Goal: Information Seeking & Learning: Learn about a topic

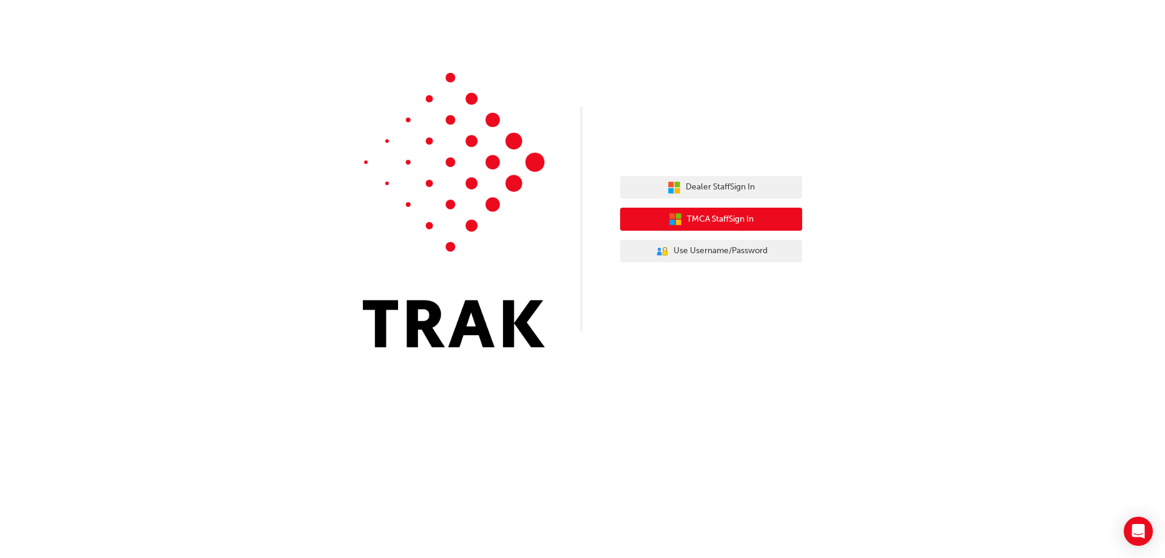
click at [681, 219] on button "TMCA Staff Sign In" at bounding box center [711, 219] width 182 height 23
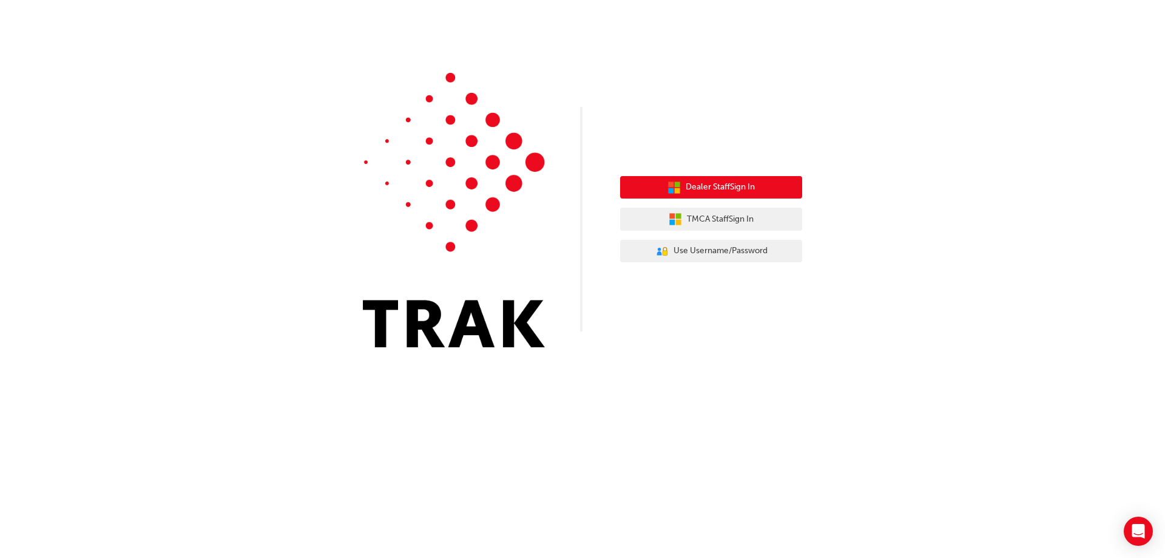
click at [680, 183] on button "Dealer Staff Sign In" at bounding box center [711, 187] width 182 height 23
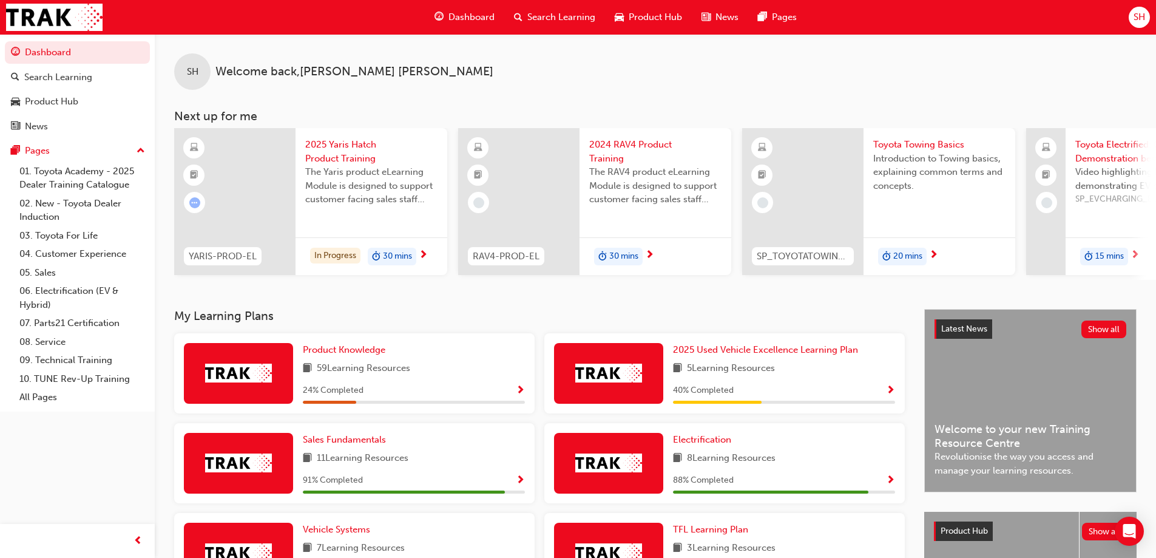
click at [363, 163] on span "2025 Yaris Hatch Product Training" at bounding box center [371, 151] width 132 height 27
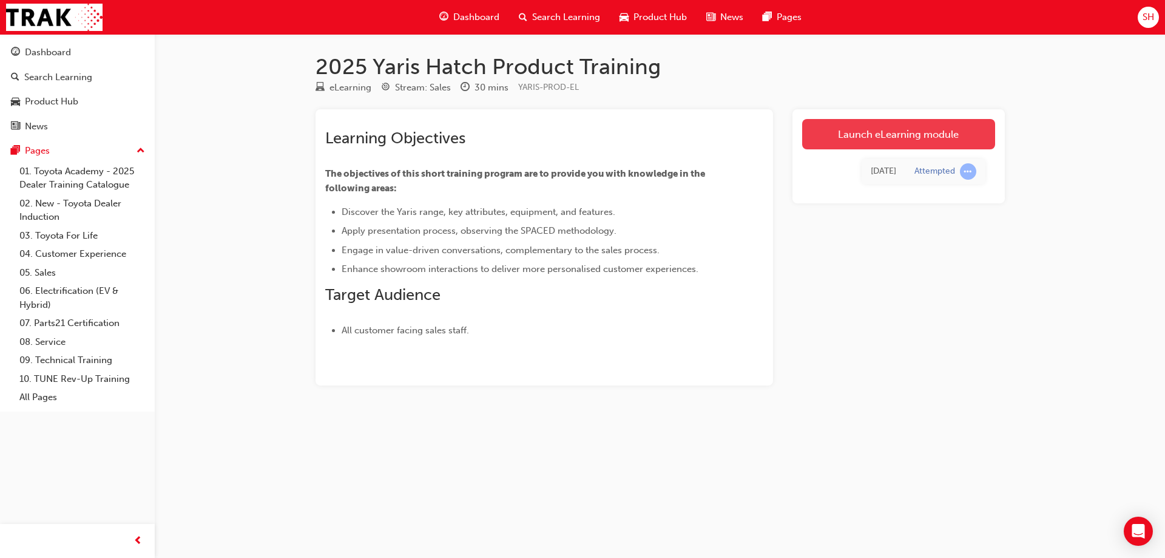
click at [855, 142] on link "Launch eLearning module" at bounding box center [898, 134] width 193 height 30
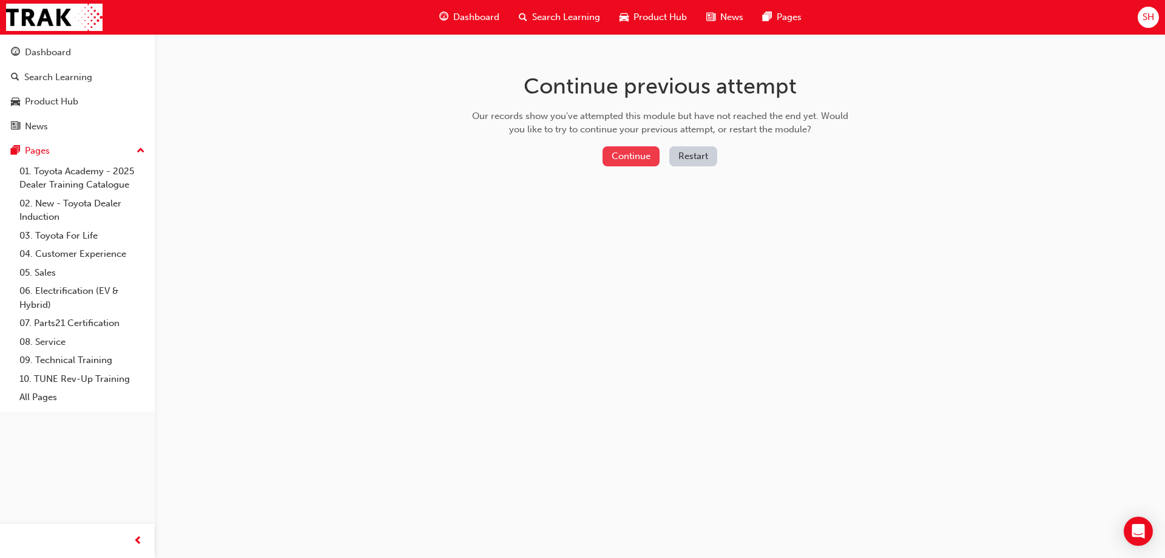
click at [627, 158] on button "Continue" at bounding box center [631, 156] width 57 height 20
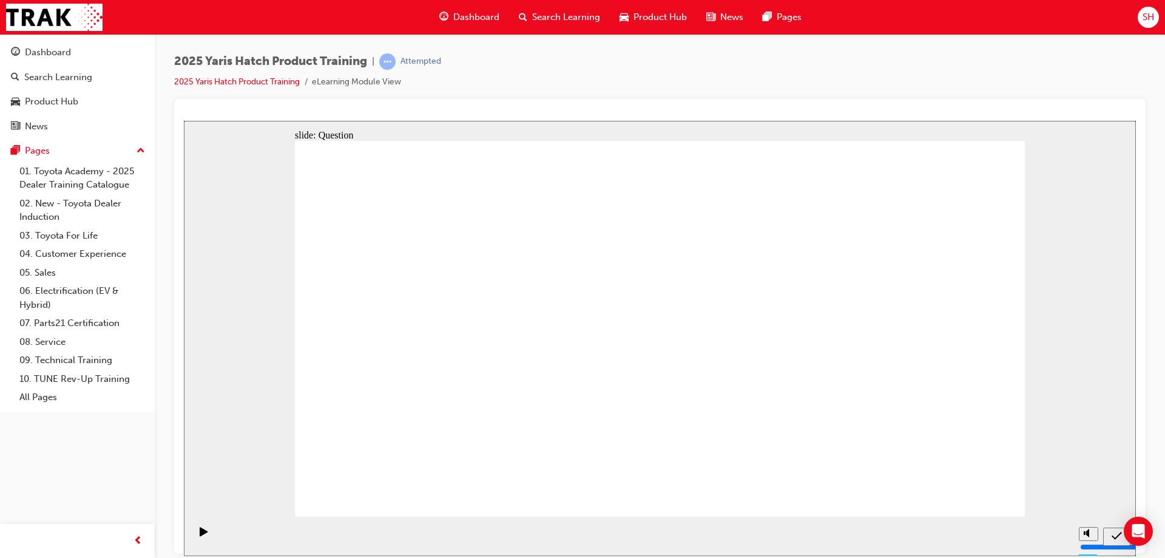
radio input "true"
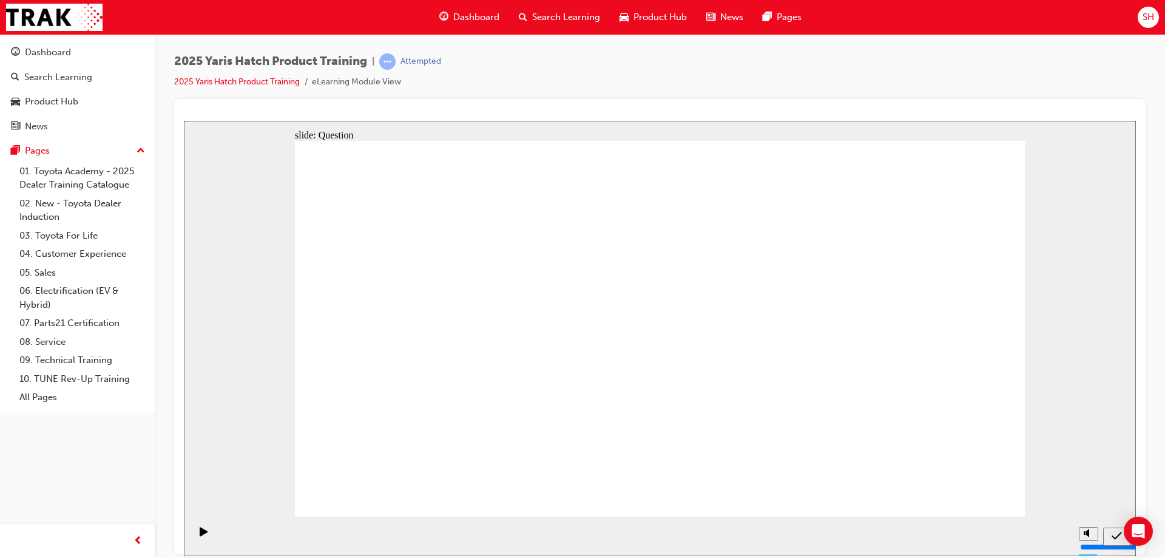
radio input "true"
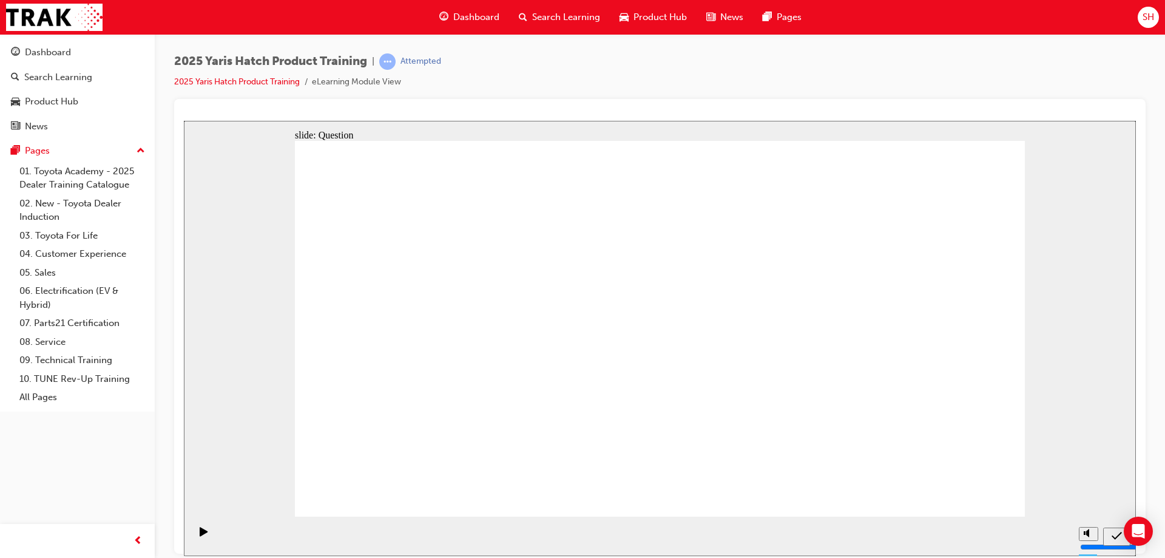
radio input "true"
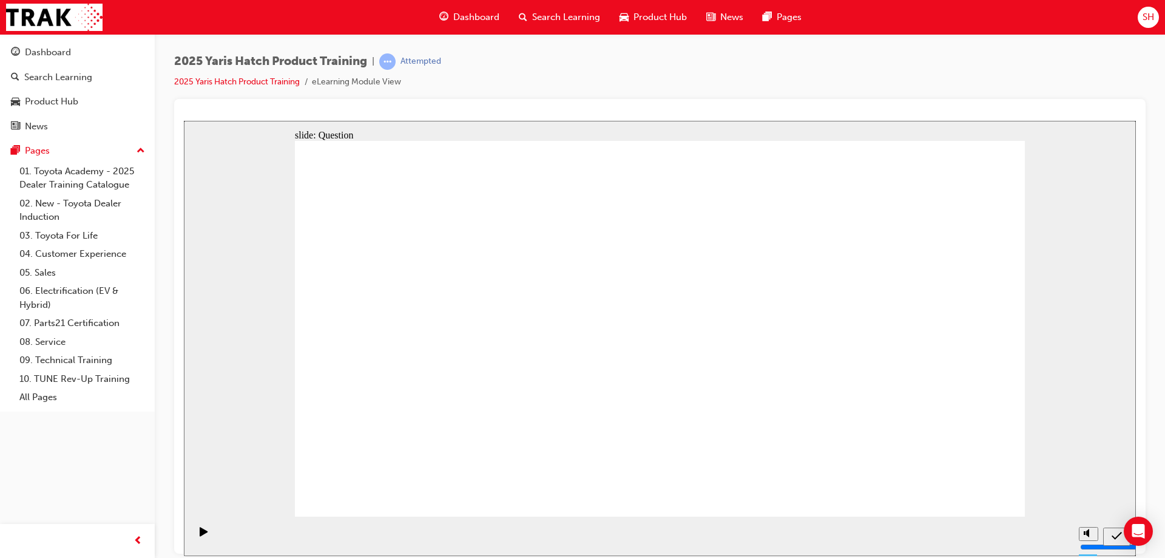
drag, startPoint x: 418, startPoint y: 416, endPoint x: 432, endPoint y: 399, distance: 21.1
drag, startPoint x: 540, startPoint y: 328, endPoint x: 410, endPoint y: 429, distance: 164.8
drag, startPoint x: 776, startPoint y: 314, endPoint x: 528, endPoint y: 407, distance: 264.5
drag, startPoint x: 686, startPoint y: 328, endPoint x: 810, endPoint y: 436, distance: 164.8
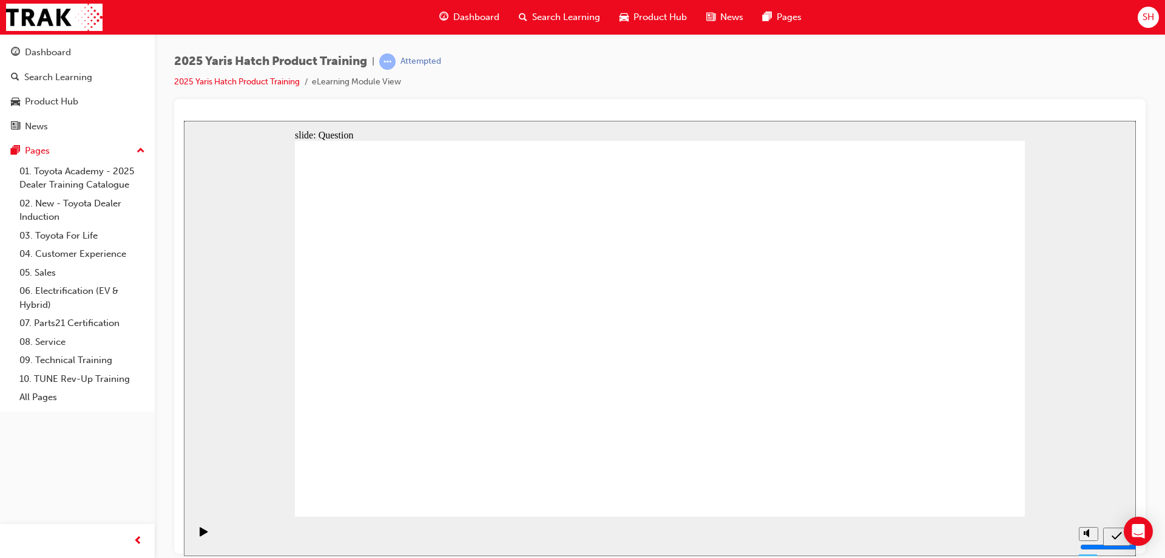
drag, startPoint x: 415, startPoint y: 322, endPoint x: 942, endPoint y: 450, distance: 542.4
drag, startPoint x: 910, startPoint y: 331, endPoint x: 776, endPoint y: 478, distance: 198.9
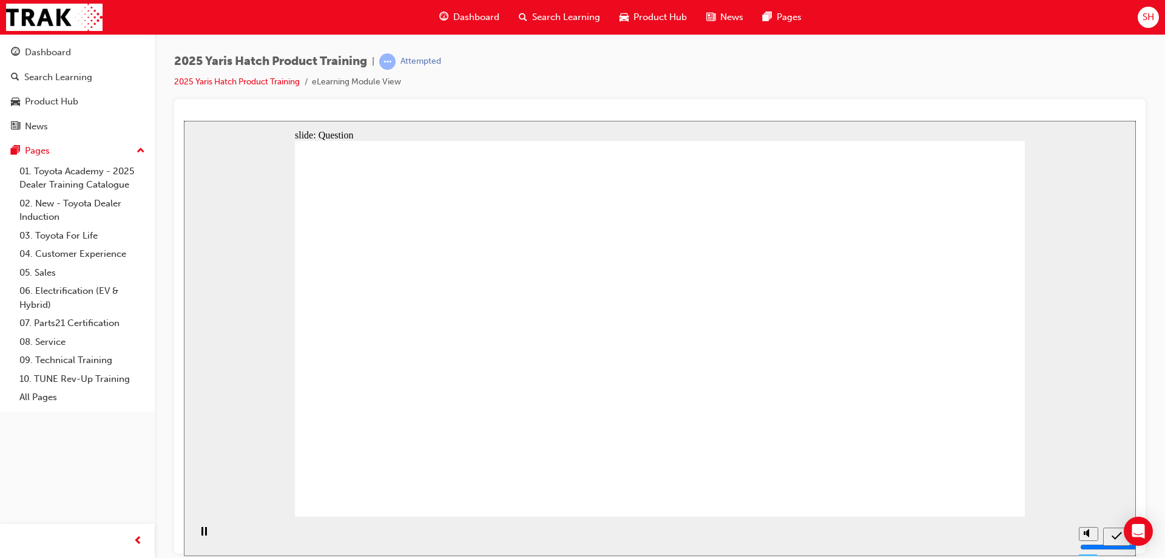
radio input "true"
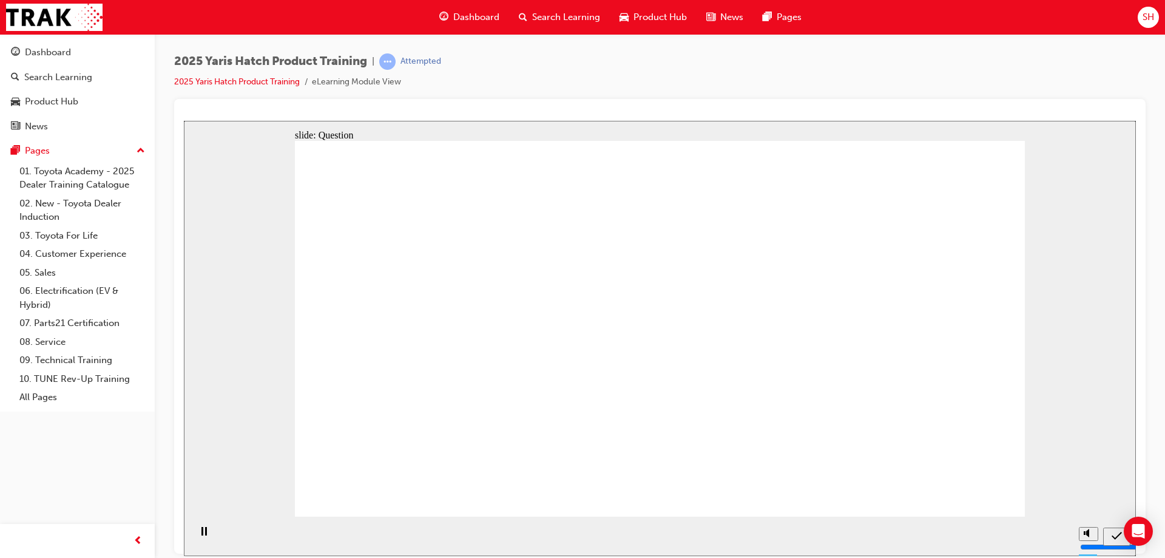
radio input "true"
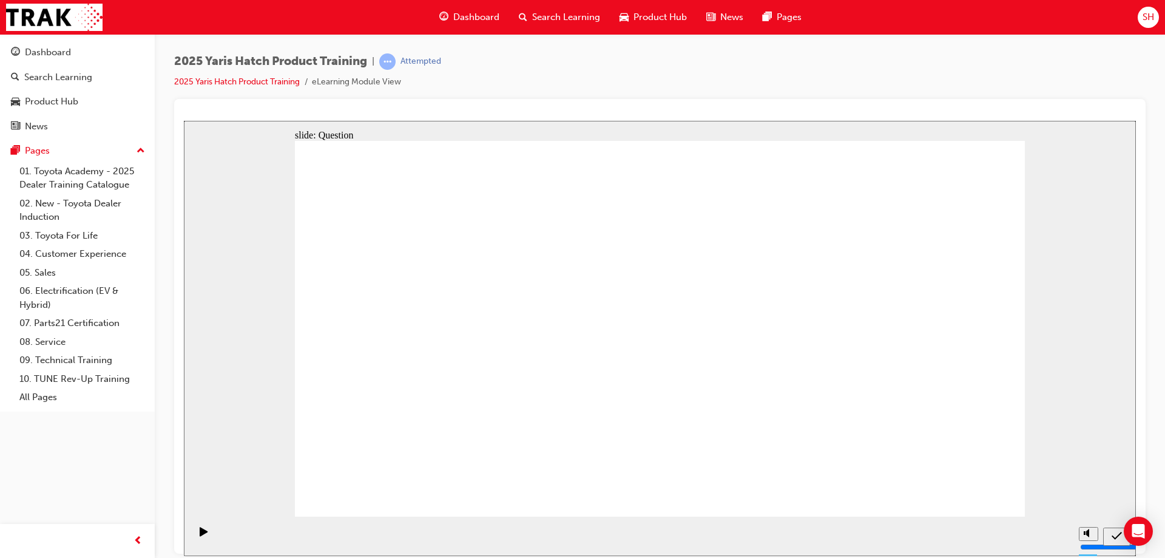
radio input "true"
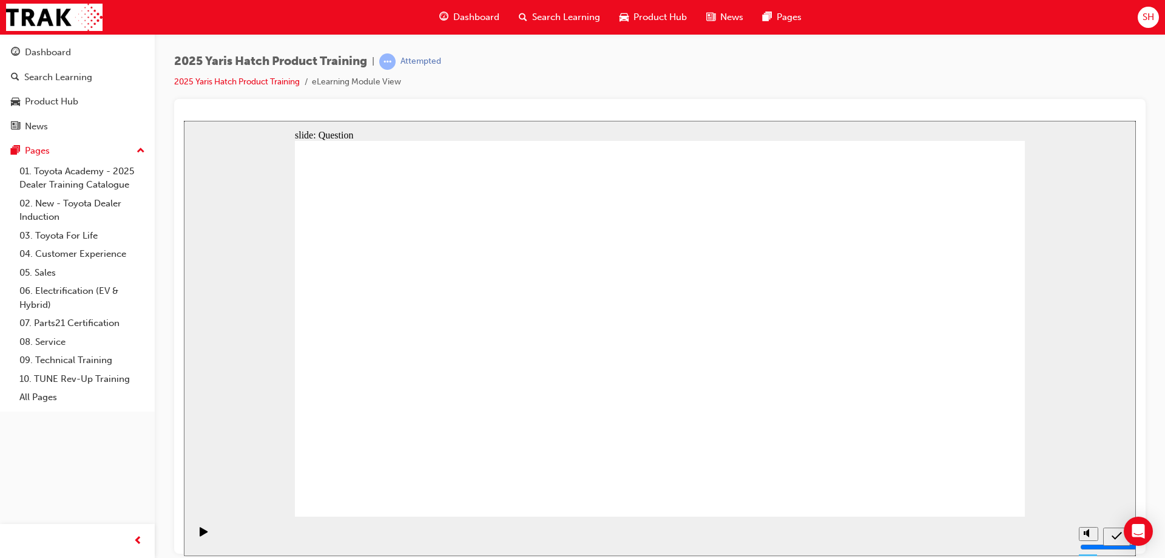
drag, startPoint x: 786, startPoint y: 307, endPoint x: 501, endPoint y: 421, distance: 307.3
drag, startPoint x: 649, startPoint y: 305, endPoint x: 786, endPoint y: 416, distance: 176.4
drag, startPoint x: 914, startPoint y: 304, endPoint x: 644, endPoint y: 425, distance: 295.9
drag, startPoint x: 481, startPoint y: 290, endPoint x: 378, endPoint y: 344, distance: 116.5
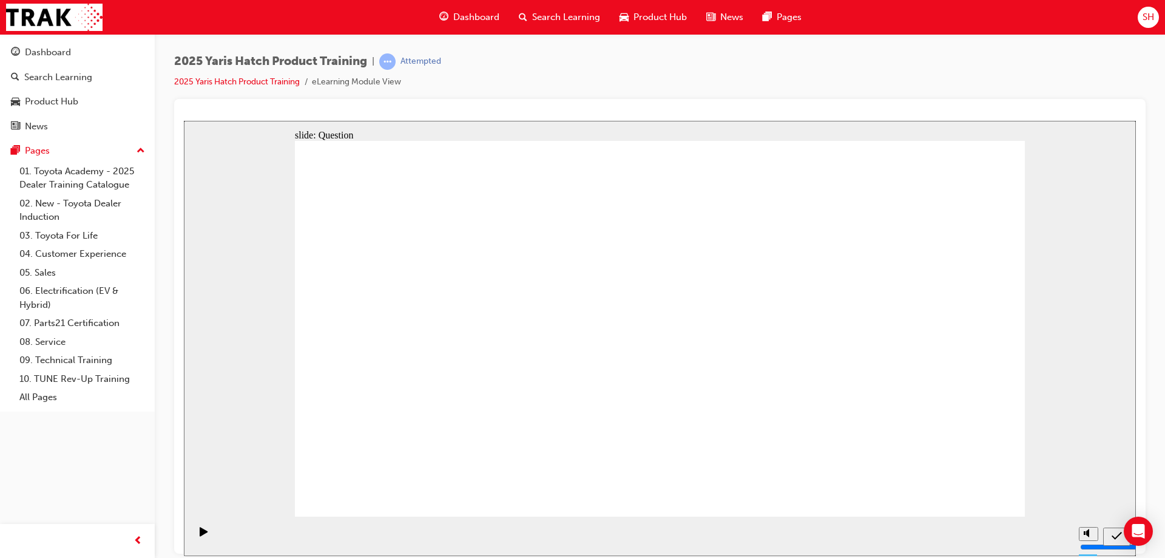
drag, startPoint x: 381, startPoint y: 303, endPoint x: 918, endPoint y: 428, distance: 551.4
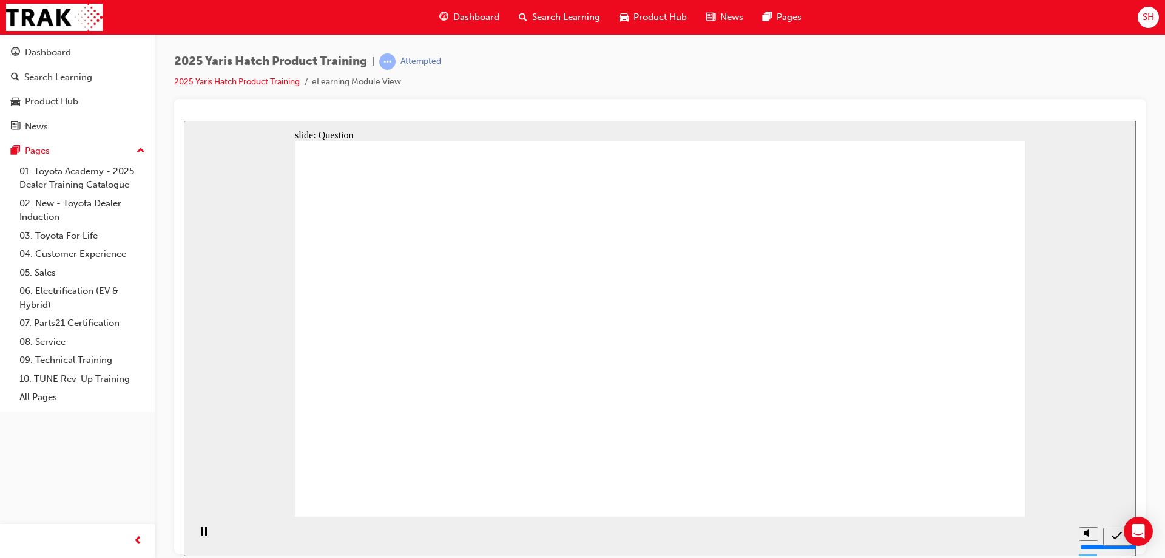
radio input "true"
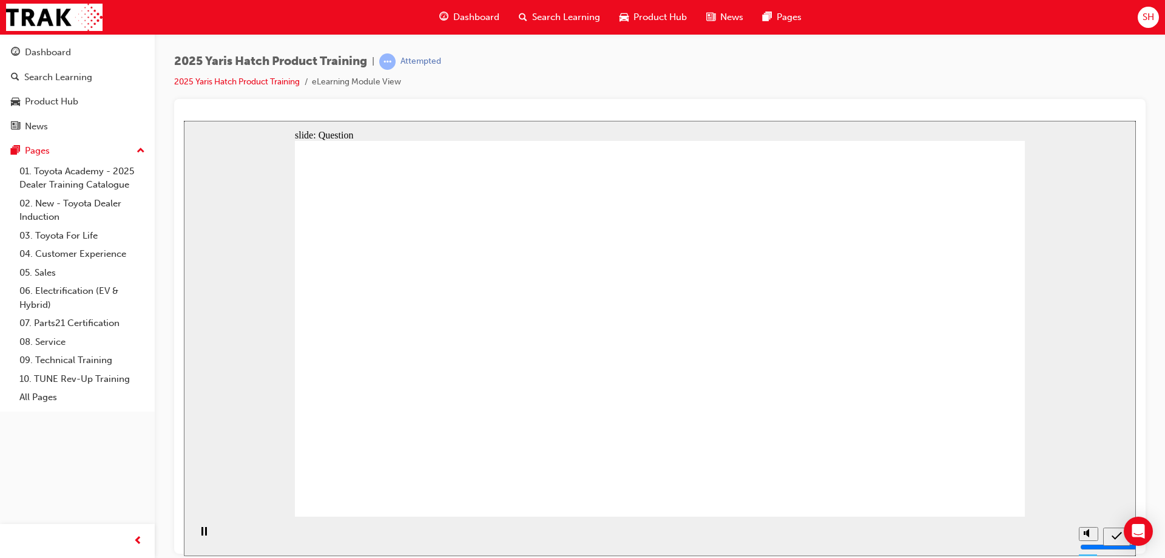
radio input "true"
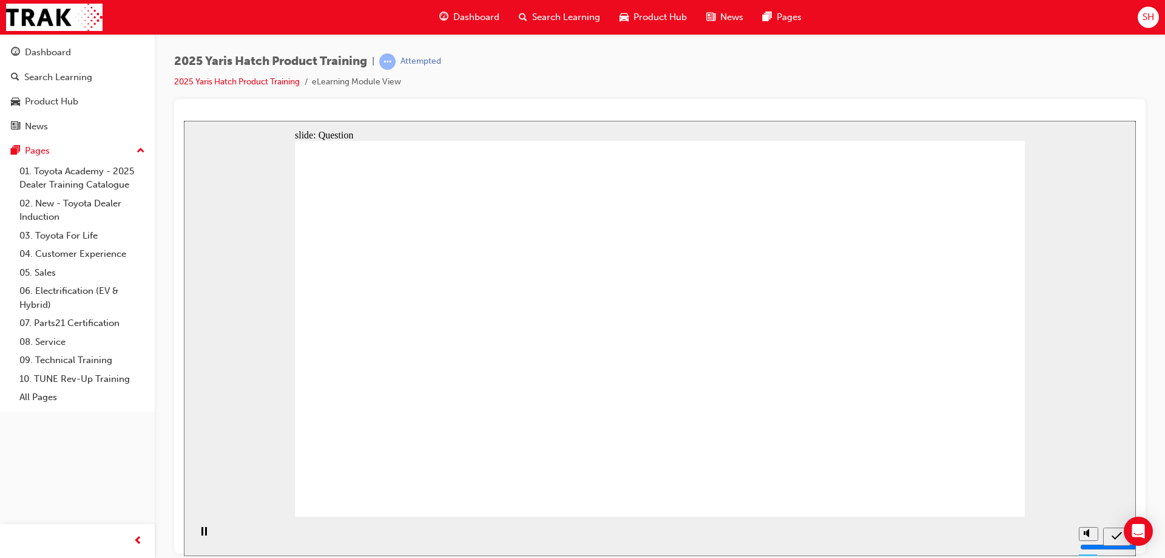
radio input "true"
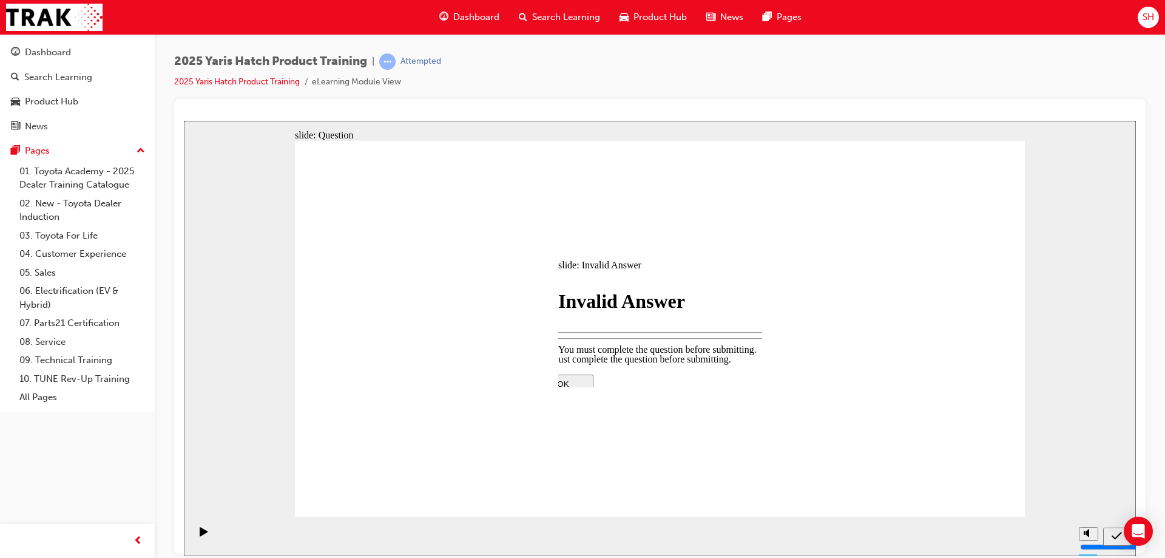
click at [654, 476] on div at bounding box center [660, 337] width 952 height 435
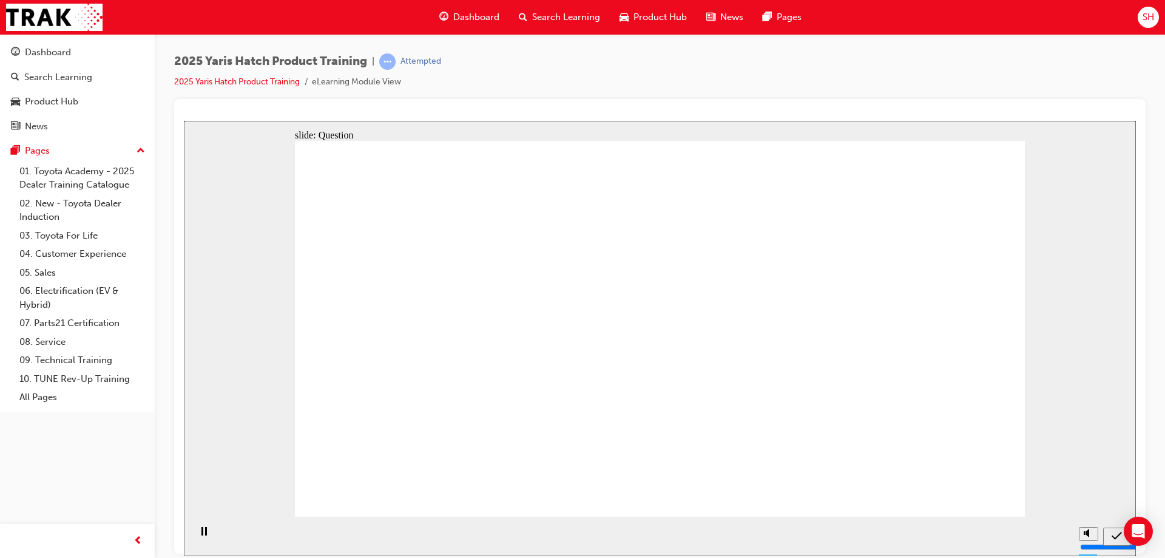
drag, startPoint x: 651, startPoint y: 306, endPoint x: 803, endPoint y: 439, distance: 202.6
drag, startPoint x: 787, startPoint y: 312, endPoint x: 518, endPoint y: 421, distance: 289.7
drag, startPoint x: 400, startPoint y: 308, endPoint x: 924, endPoint y: 415, distance: 534.7
drag, startPoint x: 914, startPoint y: 313, endPoint x: 632, endPoint y: 436, distance: 308.2
drag, startPoint x: 528, startPoint y: 290, endPoint x: 400, endPoint y: 409, distance: 174.8
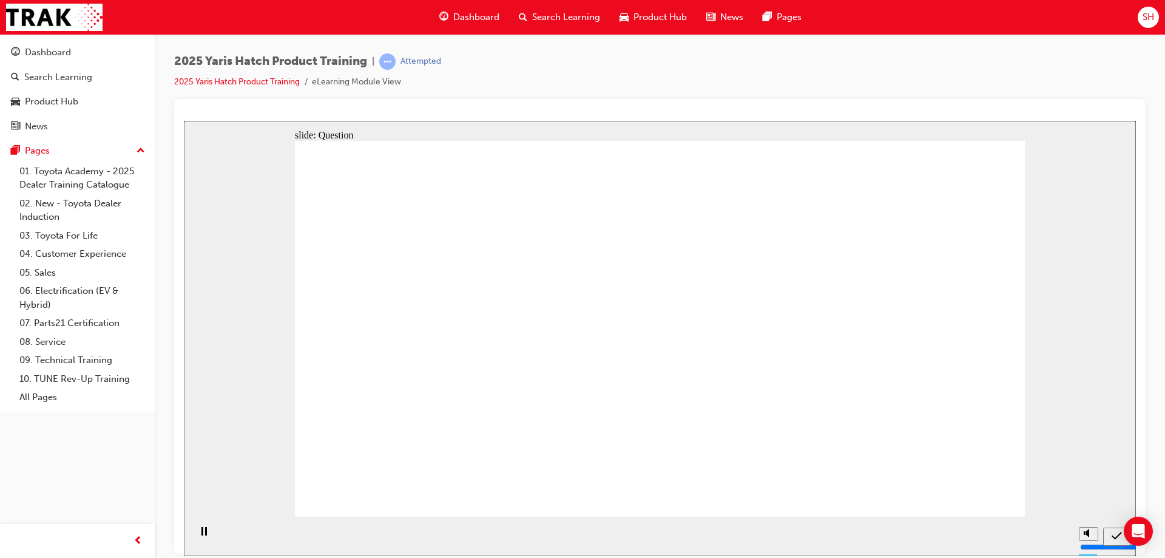
radio input "true"
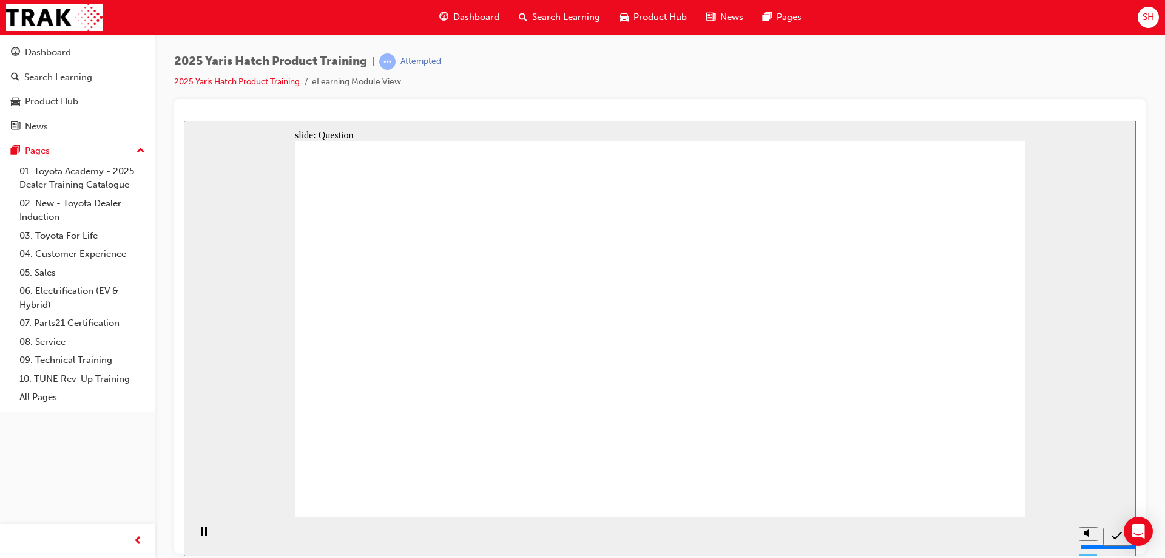
radio input "true"
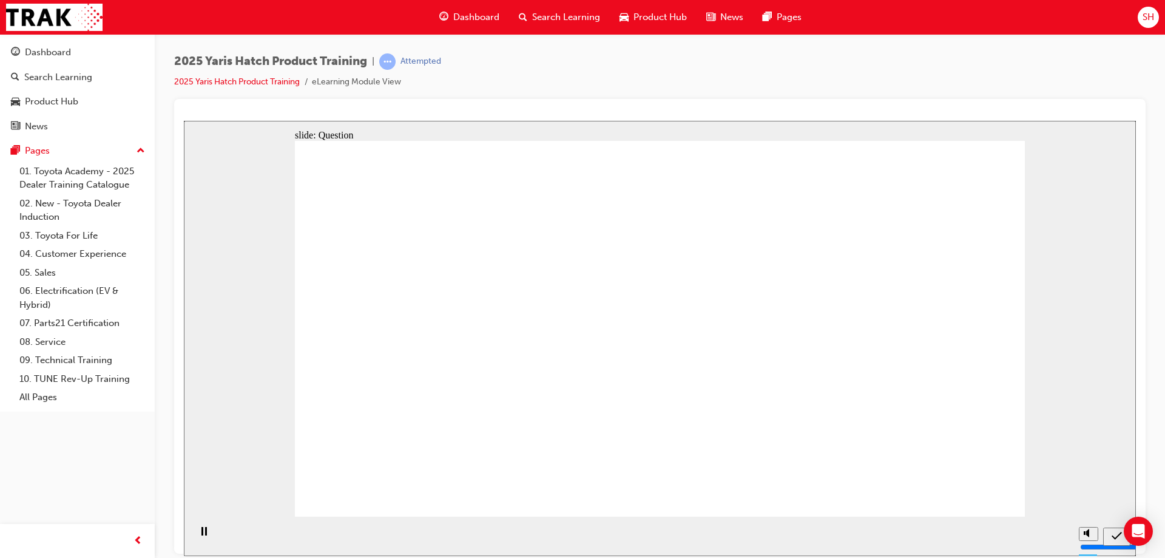
radio input "true"
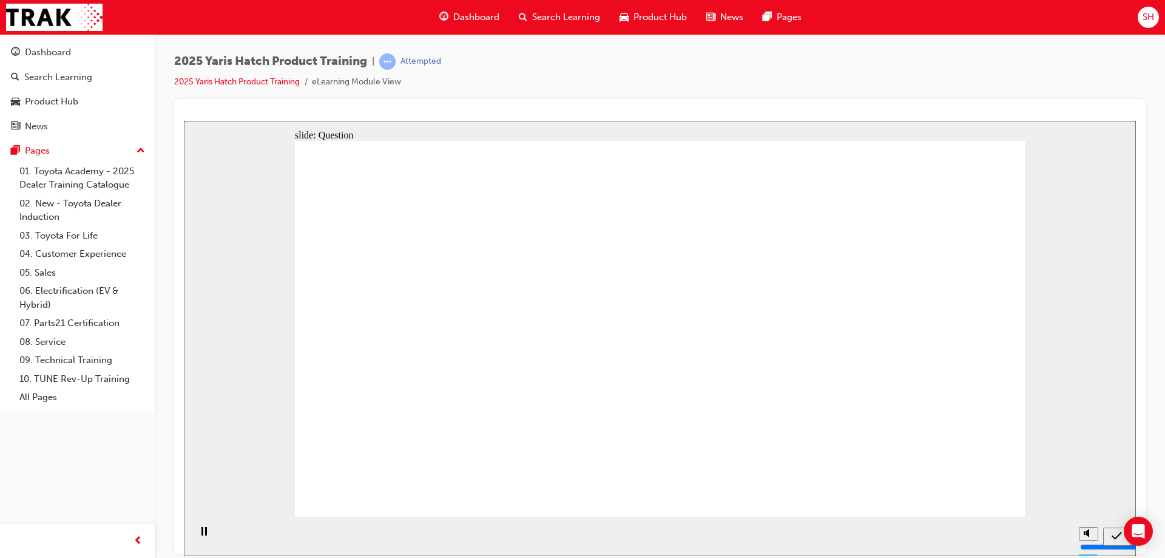
drag, startPoint x: 795, startPoint y: 303, endPoint x: 523, endPoint y: 414, distance: 293.5
drag, startPoint x: 659, startPoint y: 300, endPoint x: 792, endPoint y: 418, distance: 177.1
drag, startPoint x: 910, startPoint y: 316, endPoint x: 645, endPoint y: 449, distance: 297.0
drag, startPoint x: 538, startPoint y: 318, endPoint x: 396, endPoint y: 425, distance: 177.7
drag, startPoint x: 392, startPoint y: 299, endPoint x: 915, endPoint y: 409, distance: 534.2
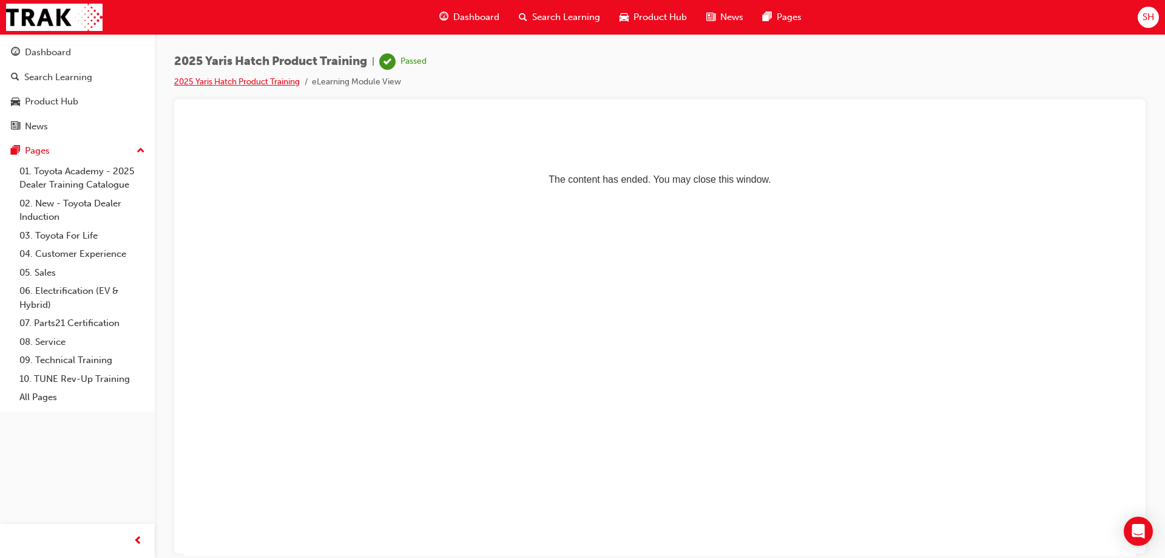
click at [245, 84] on link "2025 Yaris Hatch Product Training" at bounding box center [237, 81] width 126 height 10
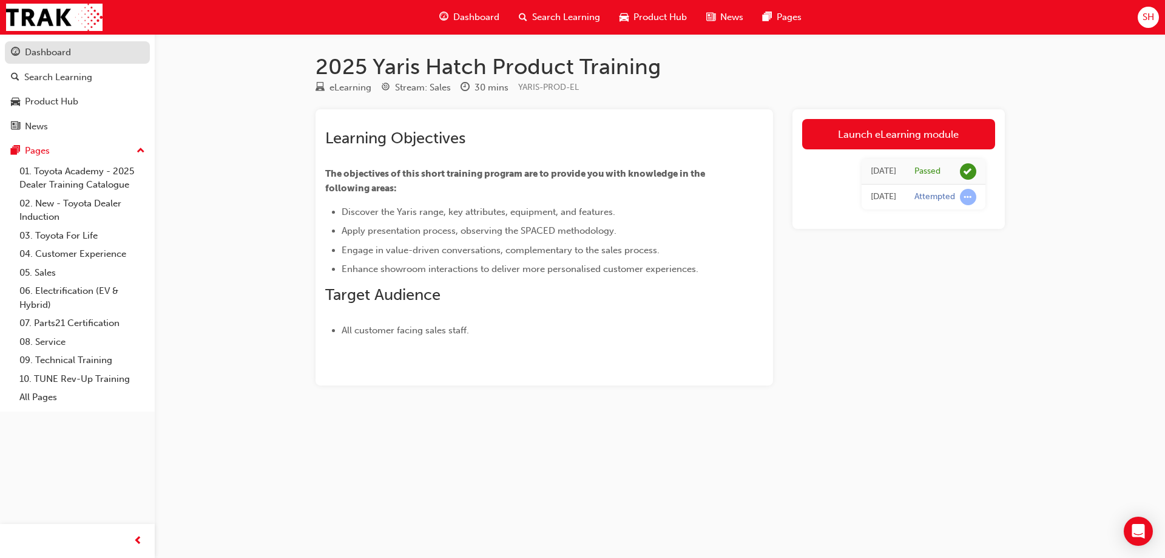
click at [52, 54] on div "Dashboard" at bounding box center [48, 53] width 46 height 14
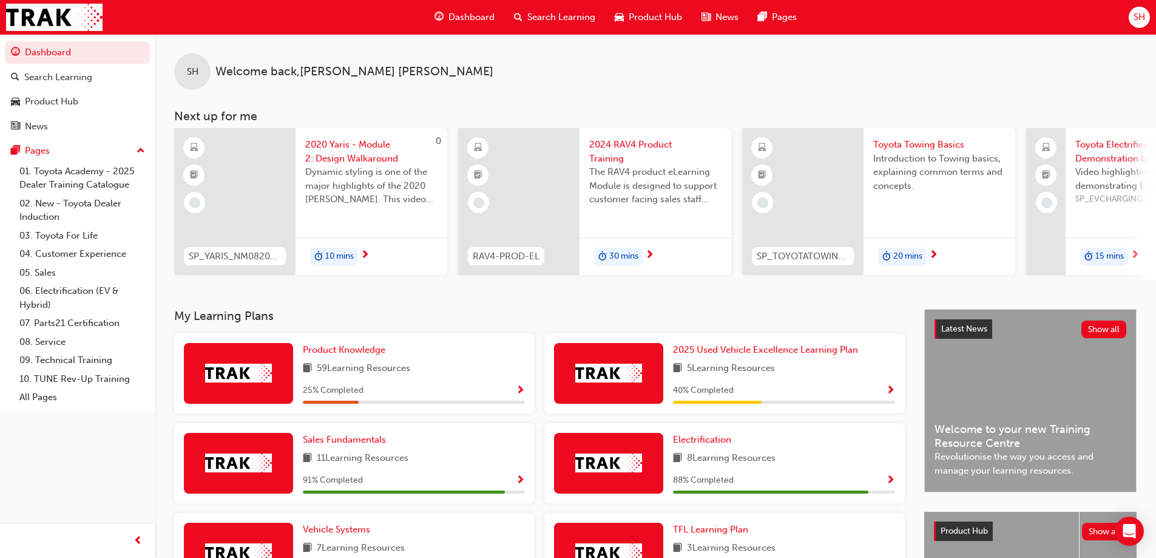
click at [649, 48] on div "SH Welcome back , [PERSON_NAME]" at bounding box center [656, 62] width 1002 height 56
click at [340, 146] on span "2020 Yaris - Module 2: Design Walkaround" at bounding box center [371, 151] width 132 height 27
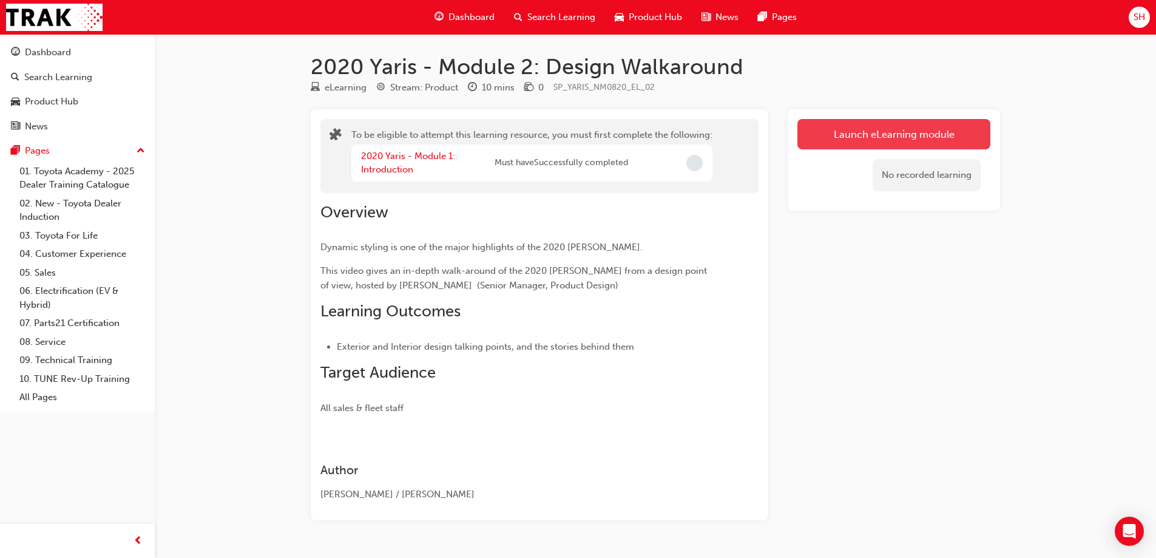
click at [926, 135] on button "Launch eLearning module" at bounding box center [894, 134] width 193 height 30
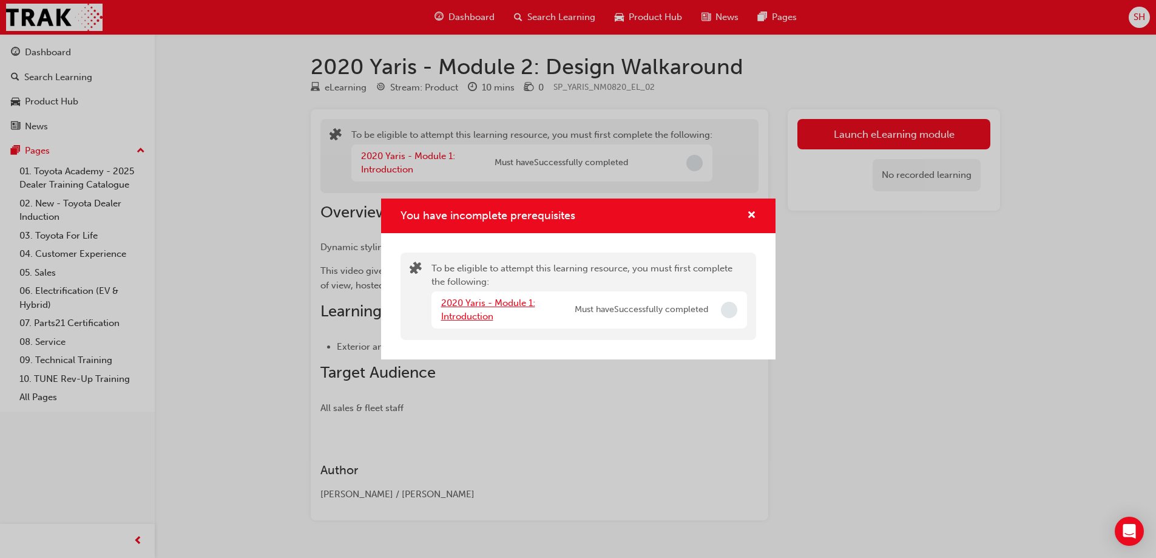
click at [479, 313] on link "2020 Yaris - Module 1: Introduction" at bounding box center [488, 309] width 94 height 25
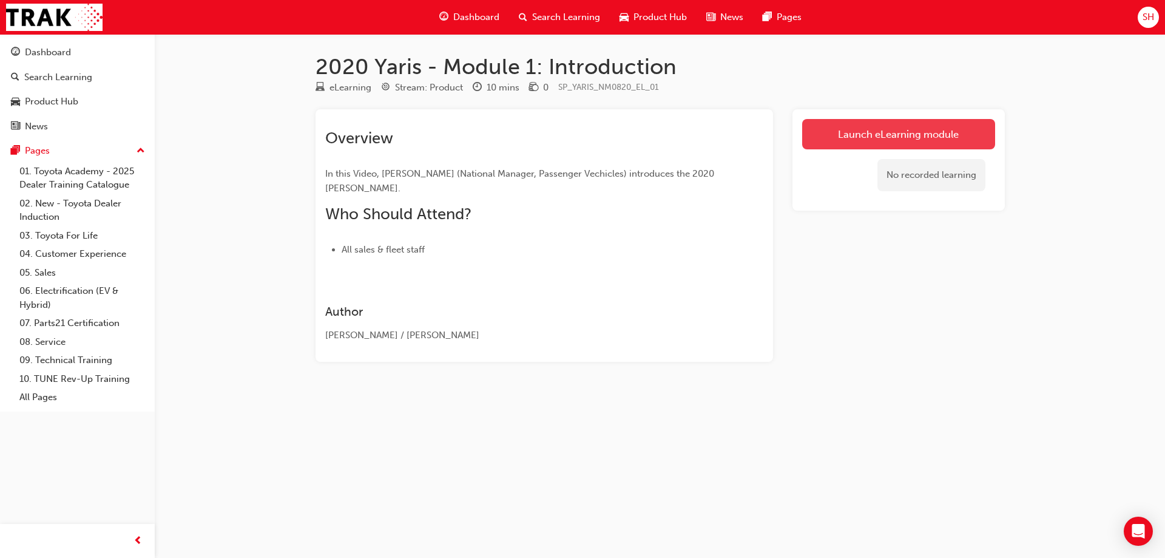
click at [977, 121] on link "Launch eLearning module" at bounding box center [898, 134] width 193 height 30
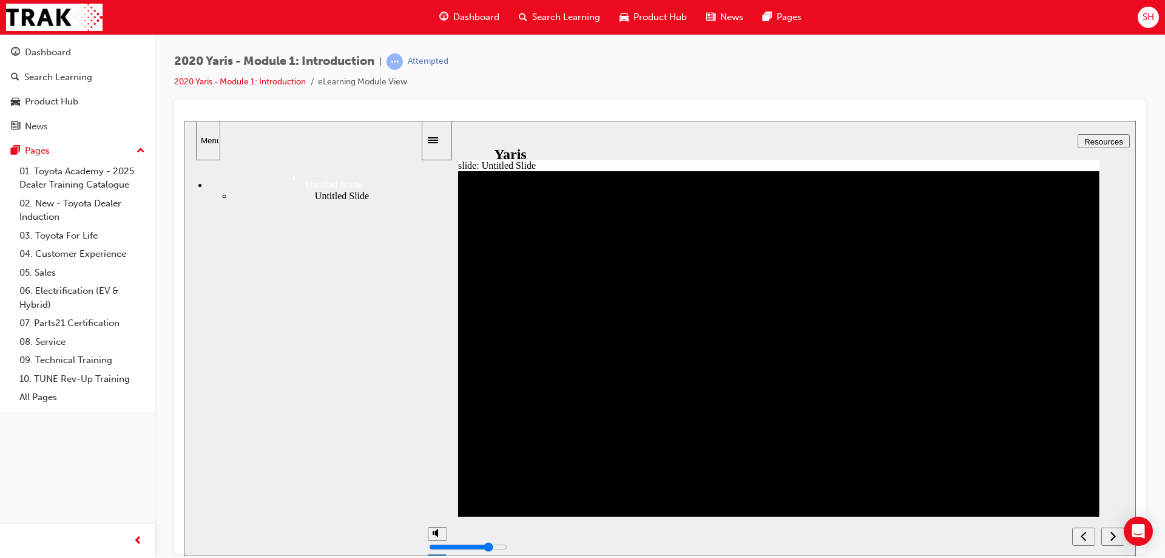
click at [1108, 538] on div "next" at bounding box center [1113, 536] width 13 height 13
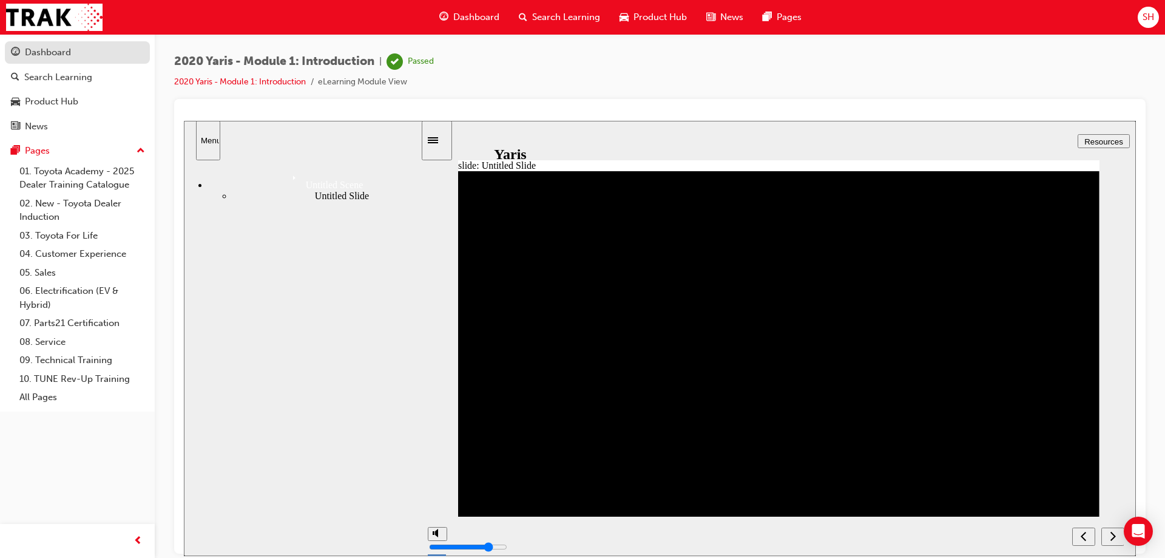
click at [61, 51] on div "Dashboard" at bounding box center [48, 53] width 46 height 14
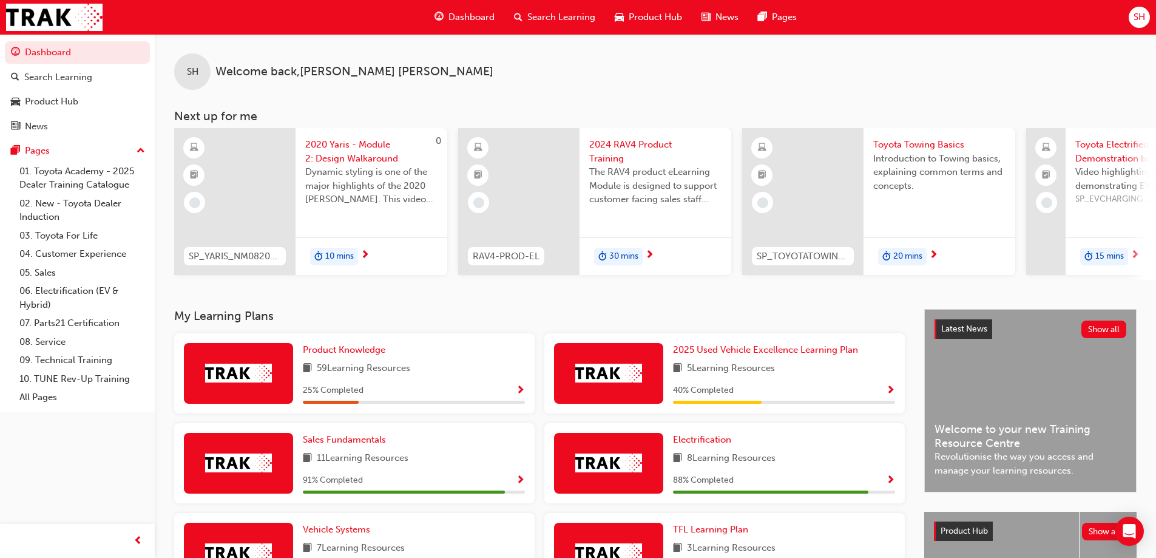
click at [343, 153] on span "2020 Yaris - Module 2: Design Walkaround" at bounding box center [371, 151] width 132 height 27
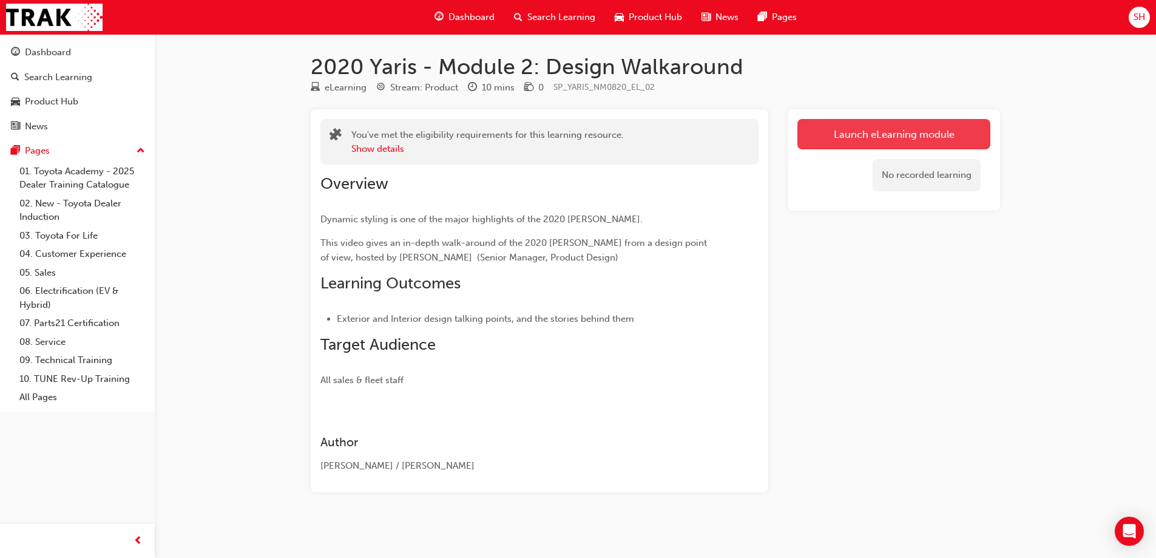
click at [869, 143] on link "Launch eLearning module" at bounding box center [894, 134] width 193 height 30
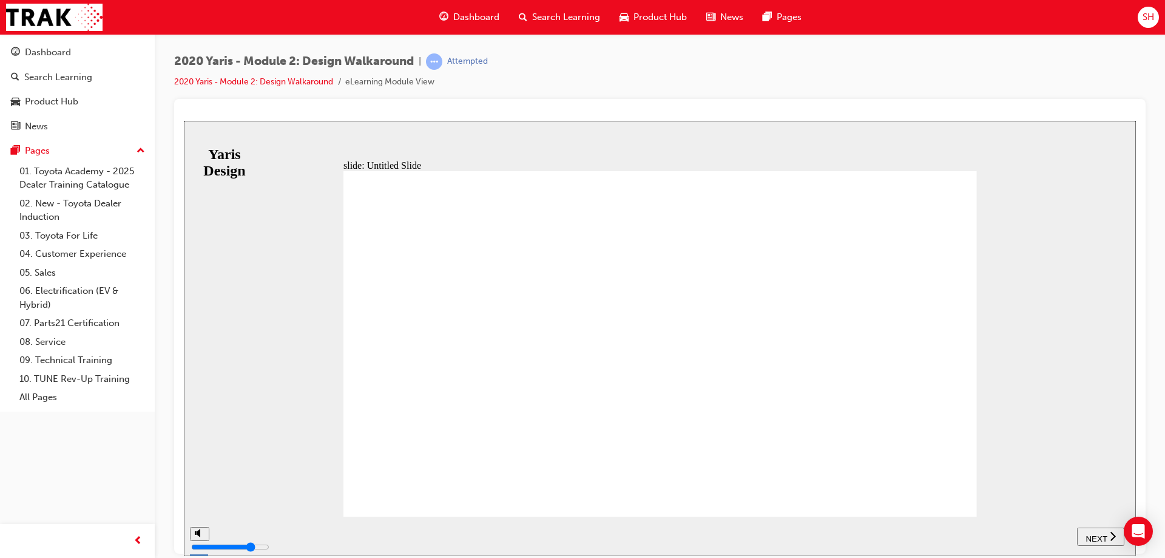
click at [1102, 534] on span "NEXT" at bounding box center [1096, 538] width 21 height 9
click at [1109, 534] on span "NEXT" at bounding box center [1102, 538] width 21 height 9
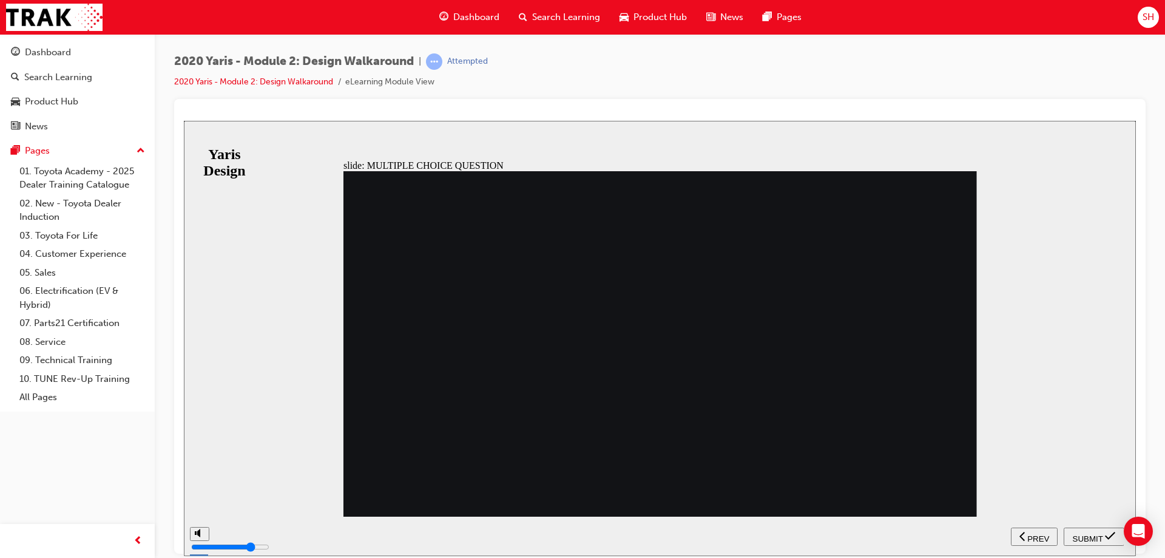
radio input "true"
click at [1085, 540] on span "SUBMIT" at bounding box center [1088, 538] width 30 height 9
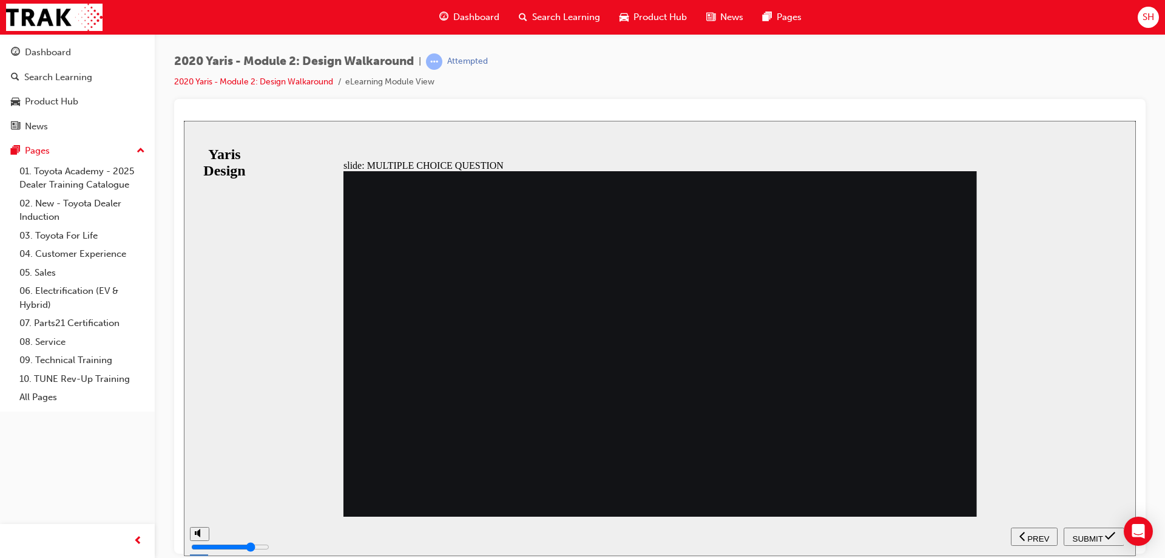
radio input "true"
click at [1096, 534] on span "SUBMIT" at bounding box center [1088, 538] width 30 height 9
click at [1098, 534] on span "SUBMIT" at bounding box center [1088, 538] width 30 height 9
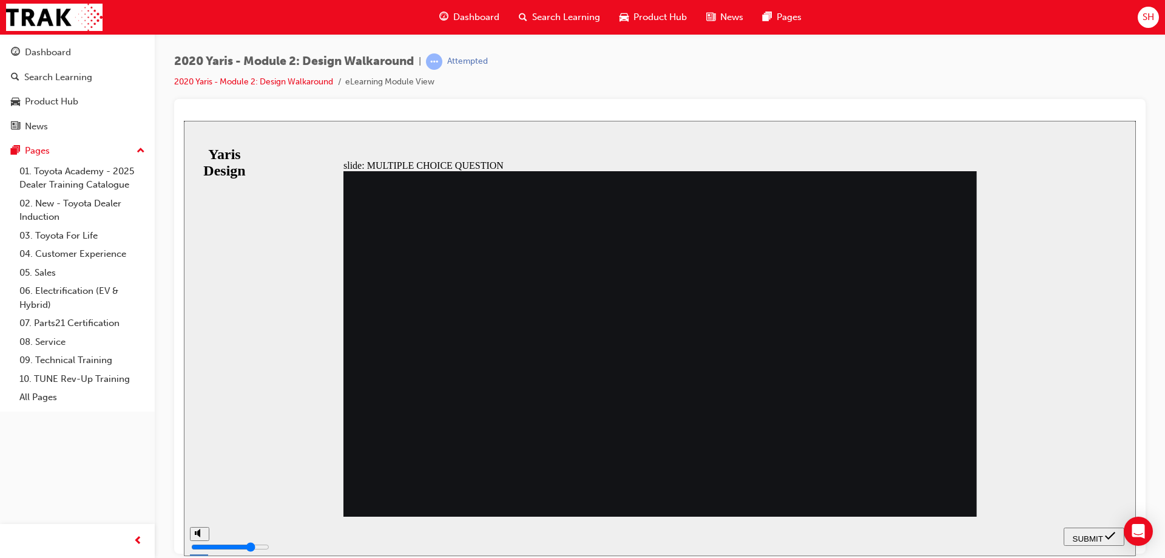
radio input "false"
radio input "true"
click at [1085, 534] on span "SUBMIT" at bounding box center [1088, 538] width 30 height 9
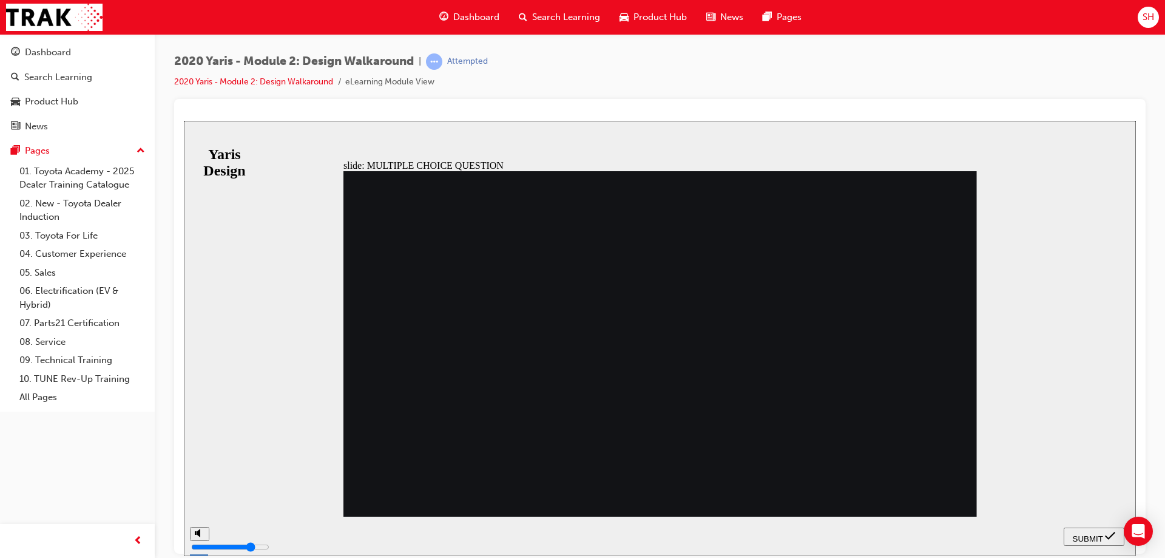
radio input "true"
click at [1091, 534] on span "SUBMIT" at bounding box center [1088, 538] width 30 height 9
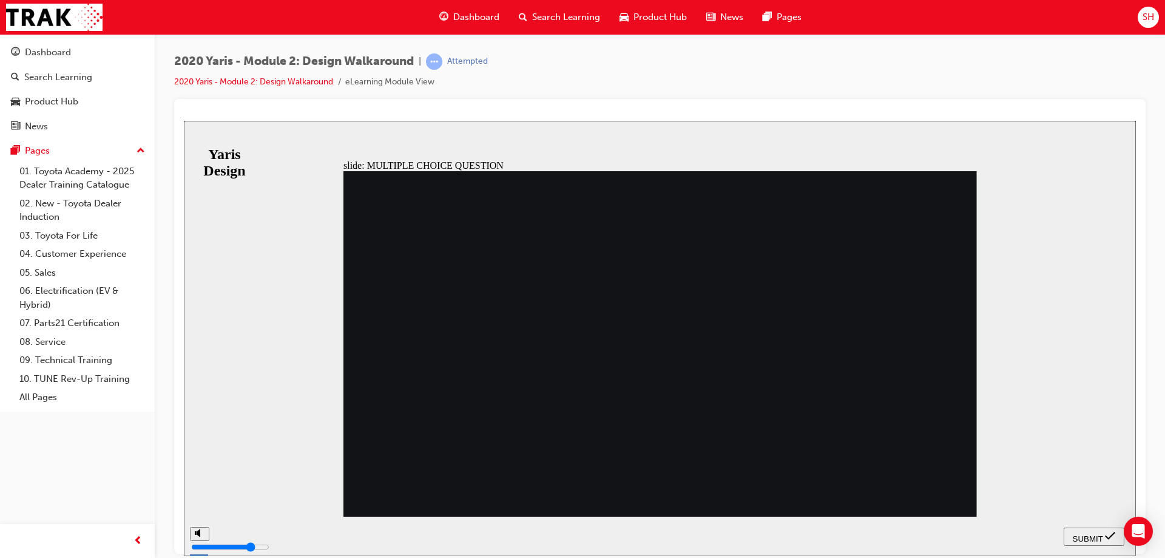
radio input "true"
click at [1094, 534] on span "SUBMIT" at bounding box center [1088, 538] width 30 height 9
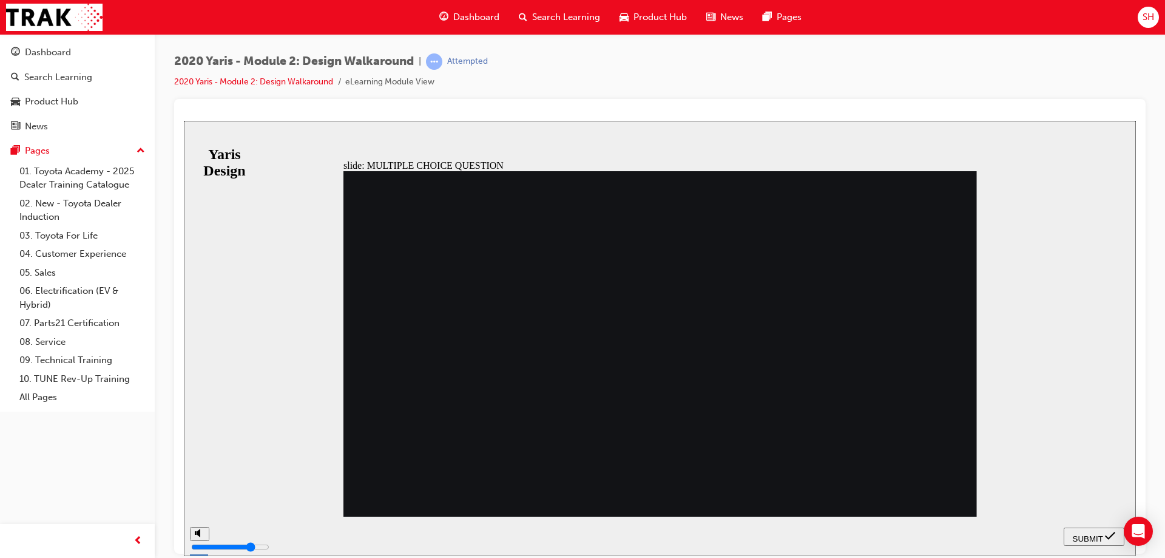
radio input "true"
click at [1089, 534] on span "SUBMIT" at bounding box center [1088, 538] width 30 height 9
radio input "true"
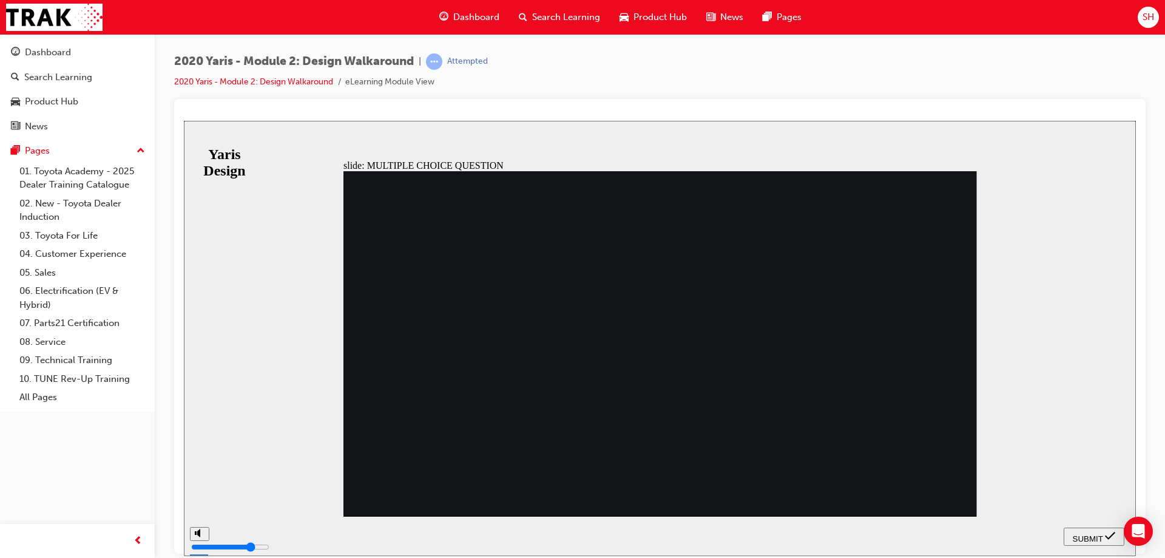
click at [1098, 534] on span "SUBMIT" at bounding box center [1088, 538] width 30 height 9
radio input "true"
click at [1080, 534] on span "SUBMIT" at bounding box center [1088, 538] width 30 height 9
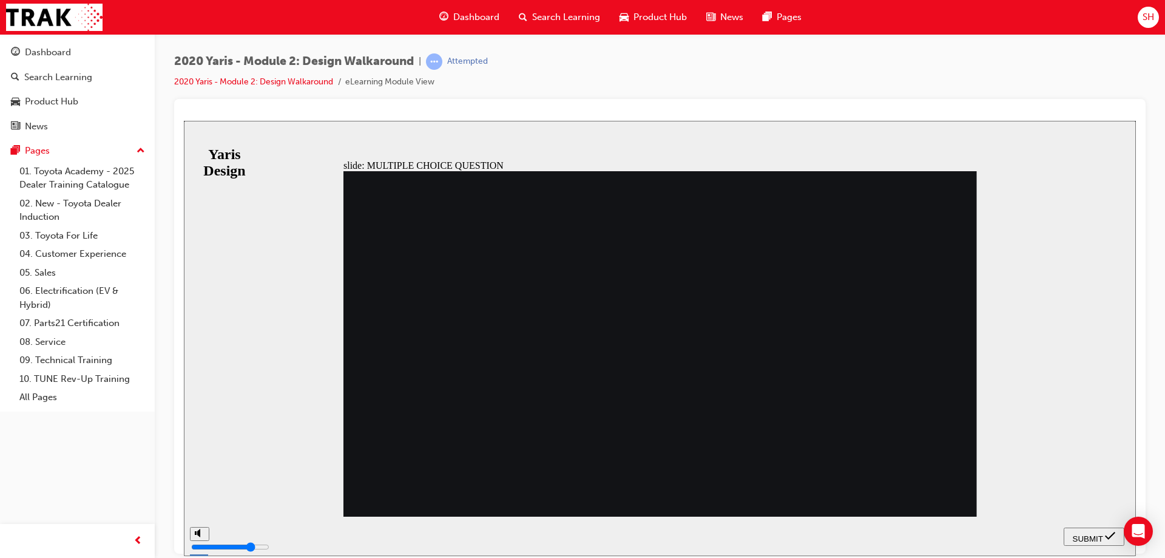
click at [1090, 537] on span "SUBMIT" at bounding box center [1088, 538] width 30 height 9
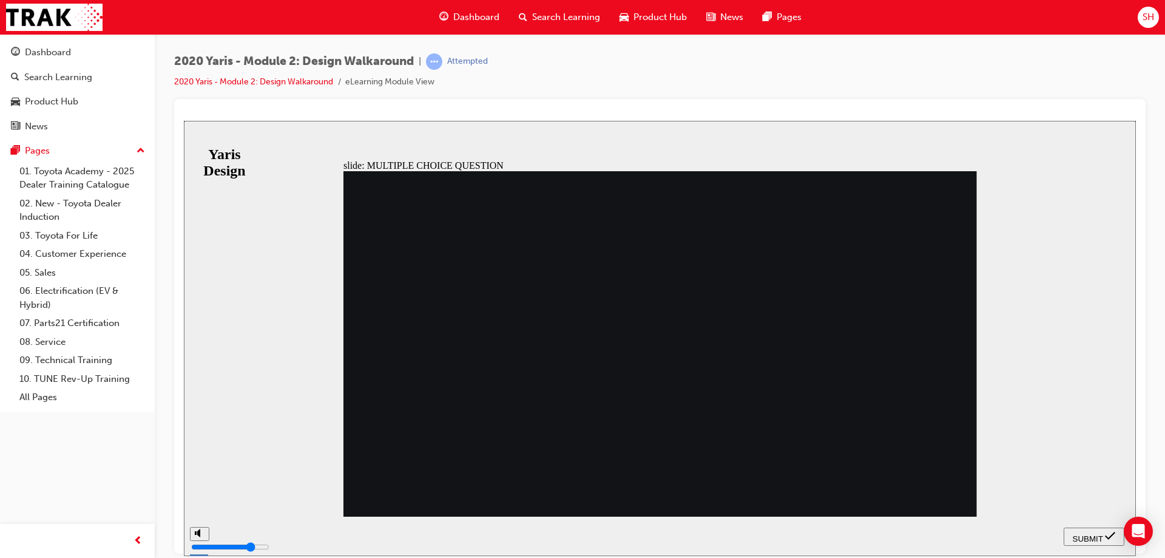
radio input "false"
radio input "true"
click at [1098, 534] on span "SUBMIT" at bounding box center [1088, 538] width 30 height 9
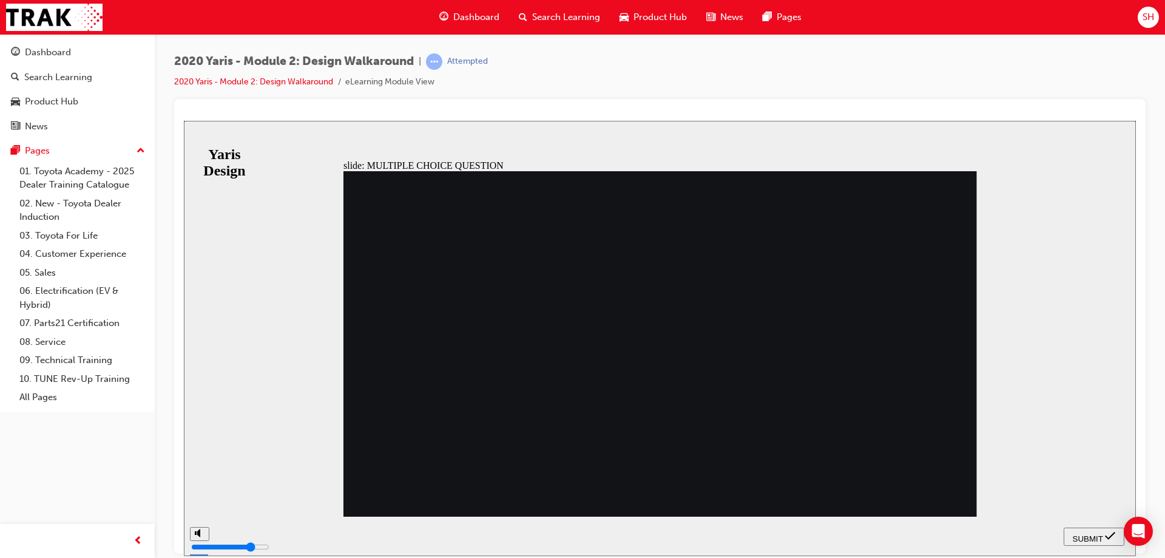
radio input "true"
click at [1090, 534] on span "SUBMIT" at bounding box center [1088, 538] width 30 height 9
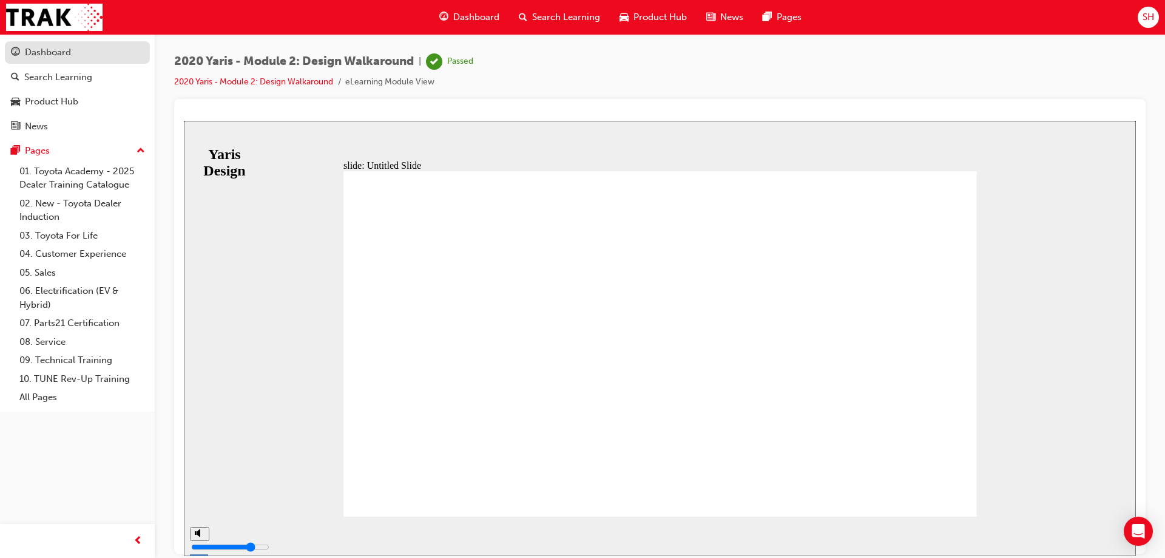
click at [56, 56] on div "Dashboard" at bounding box center [48, 53] width 46 height 14
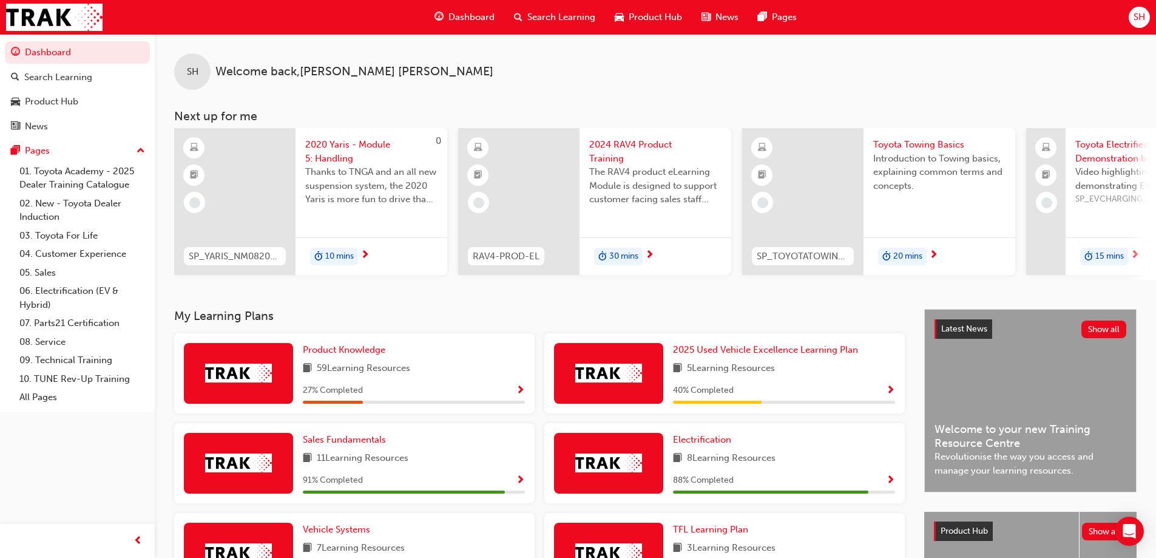
click at [362, 156] on span "2020 Yaris - Module 5: Handling" at bounding box center [371, 151] width 132 height 27
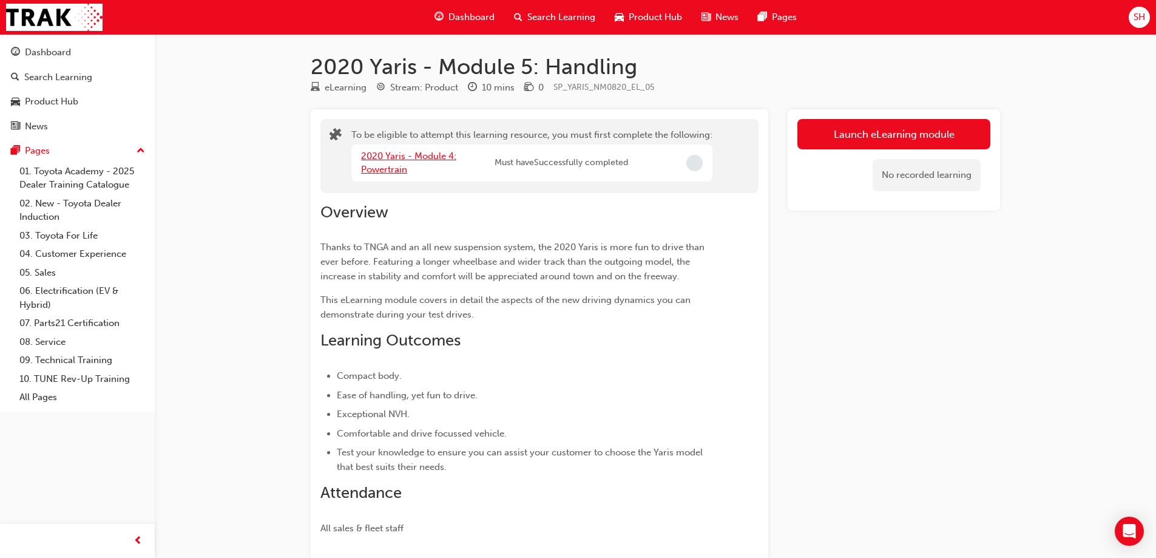
click at [387, 158] on link "2020 Yaris - Module 4: Powertrain" at bounding box center [408, 163] width 95 height 25
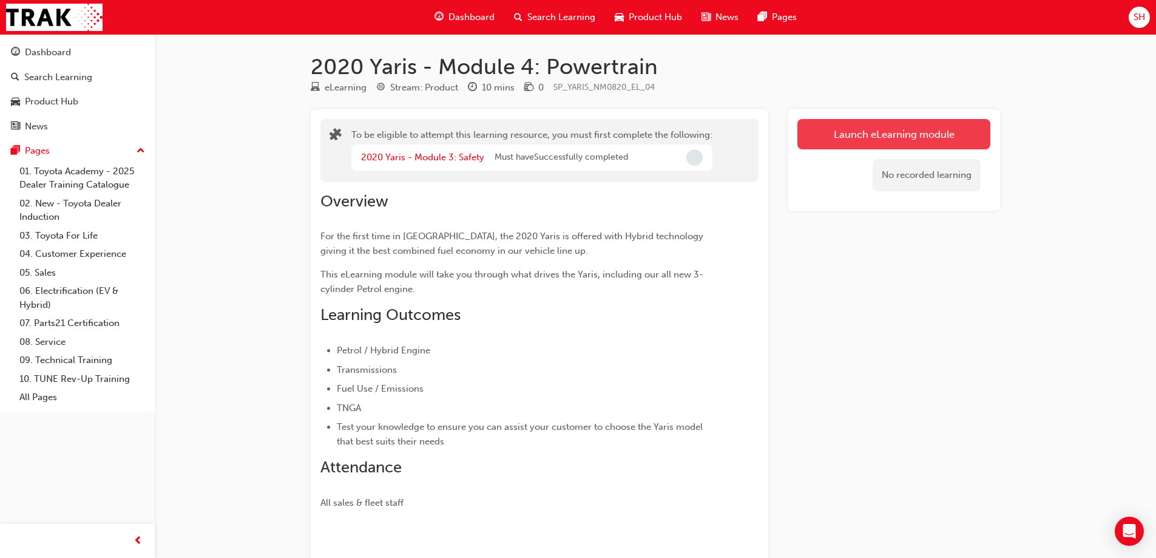
click at [849, 135] on button "Launch eLearning module" at bounding box center [894, 134] width 193 height 30
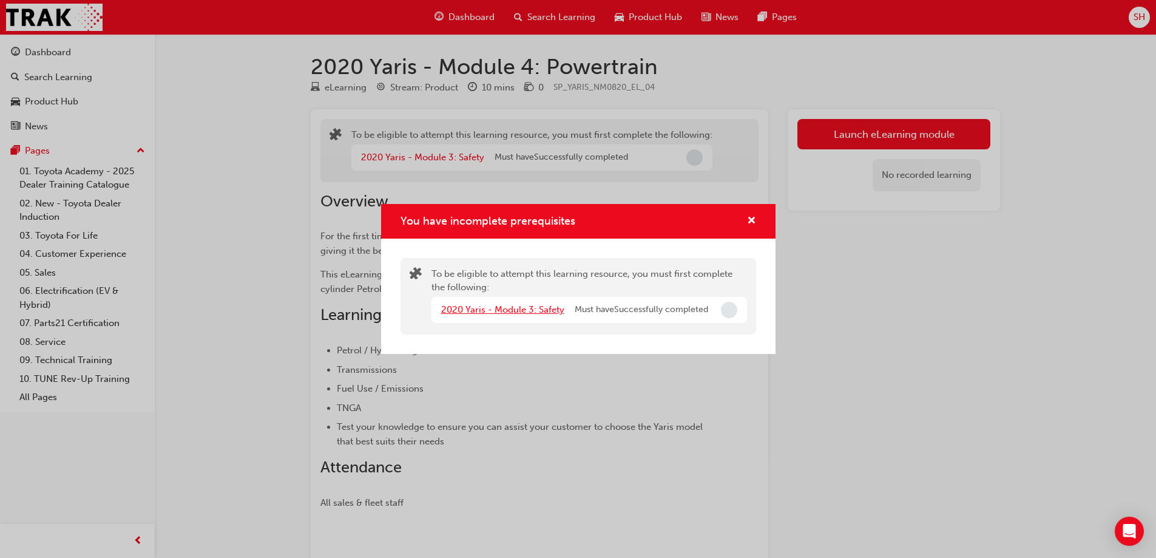
click at [526, 308] on link "2020 Yaris - Module 3: Safety" at bounding box center [502, 309] width 123 height 11
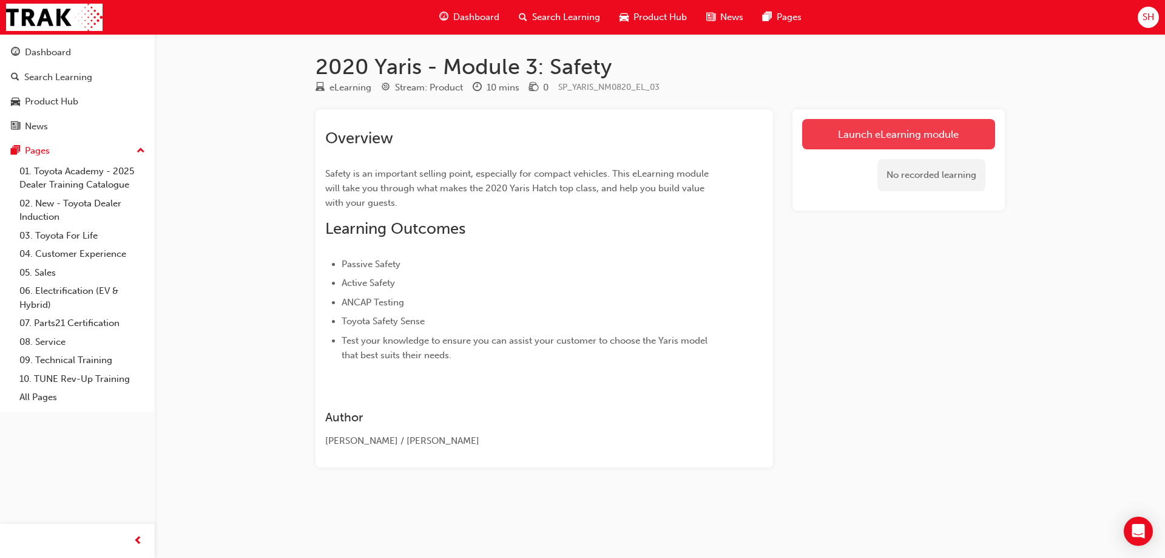
click at [879, 144] on link "Launch eLearning module" at bounding box center [898, 134] width 193 height 30
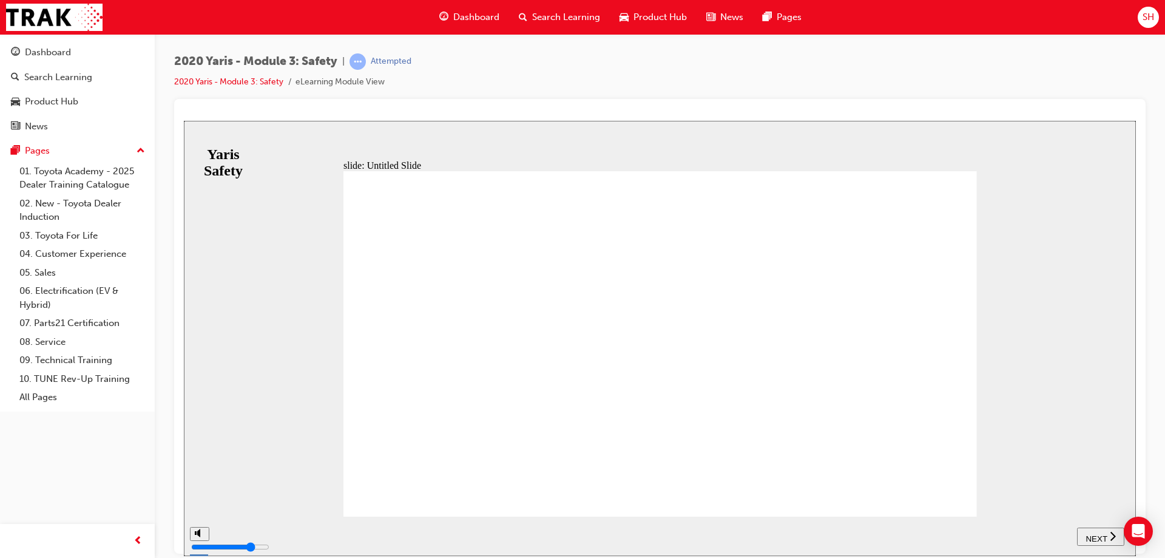
click at [1107, 538] on div "NEXT" at bounding box center [1101, 536] width 38 height 13
click at [1093, 537] on span "NEXT" at bounding box center [1096, 538] width 21 height 9
click at [1094, 534] on span "NEXT" at bounding box center [1096, 538] width 21 height 9
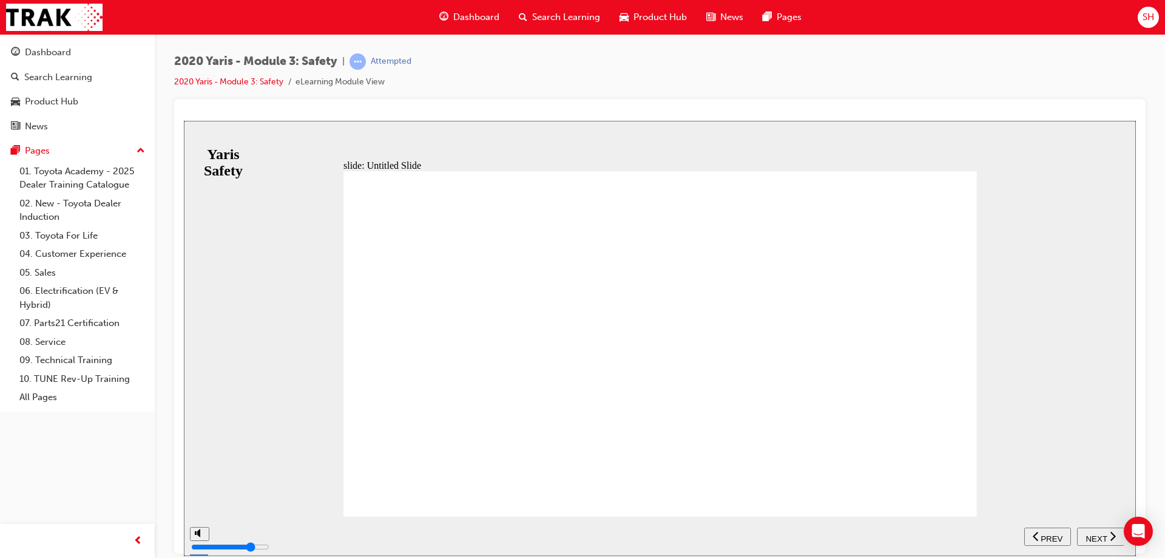
click at [1096, 534] on span "NEXT" at bounding box center [1096, 538] width 21 height 9
click at [1083, 533] on div "NEXT" at bounding box center [1101, 536] width 38 height 13
click at [1096, 534] on span "NEXT" at bounding box center [1096, 538] width 21 height 9
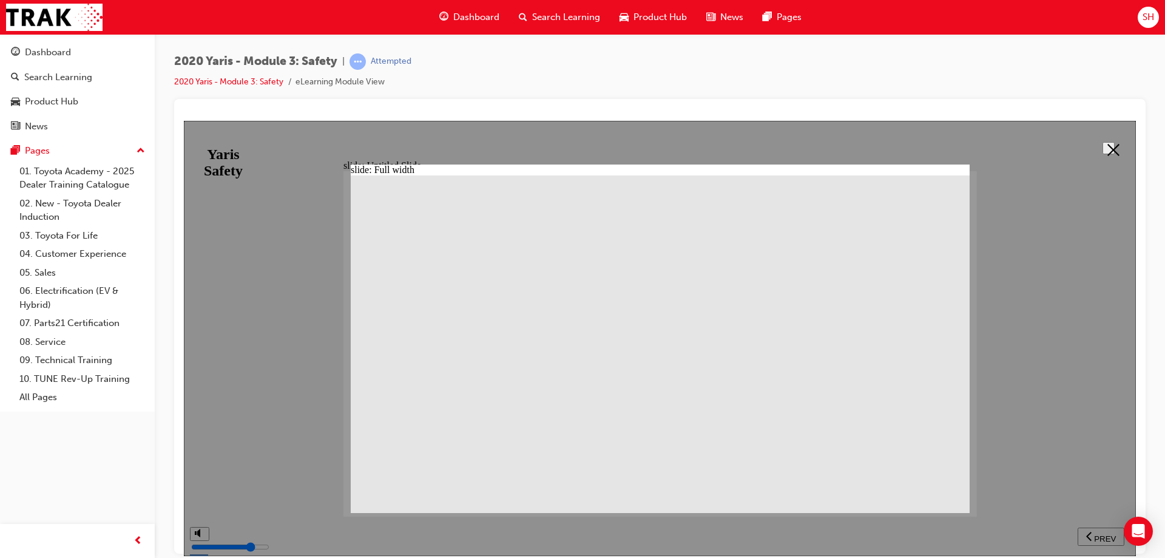
click at [1109, 147] on polygon at bounding box center [1114, 149] width 12 height 12
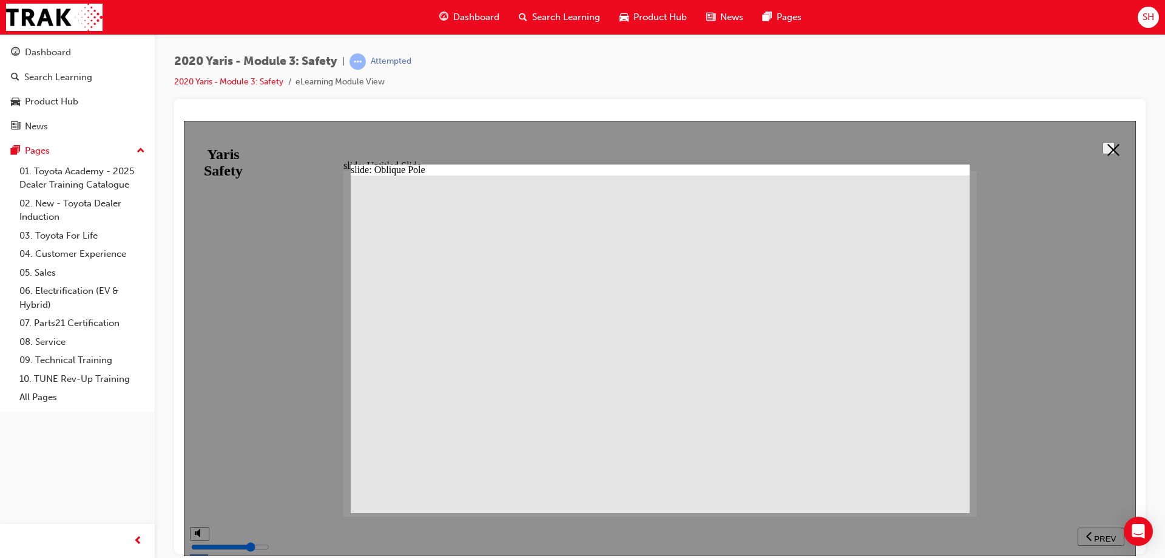
click at [1108, 151] on icon at bounding box center [1114, 149] width 12 height 12
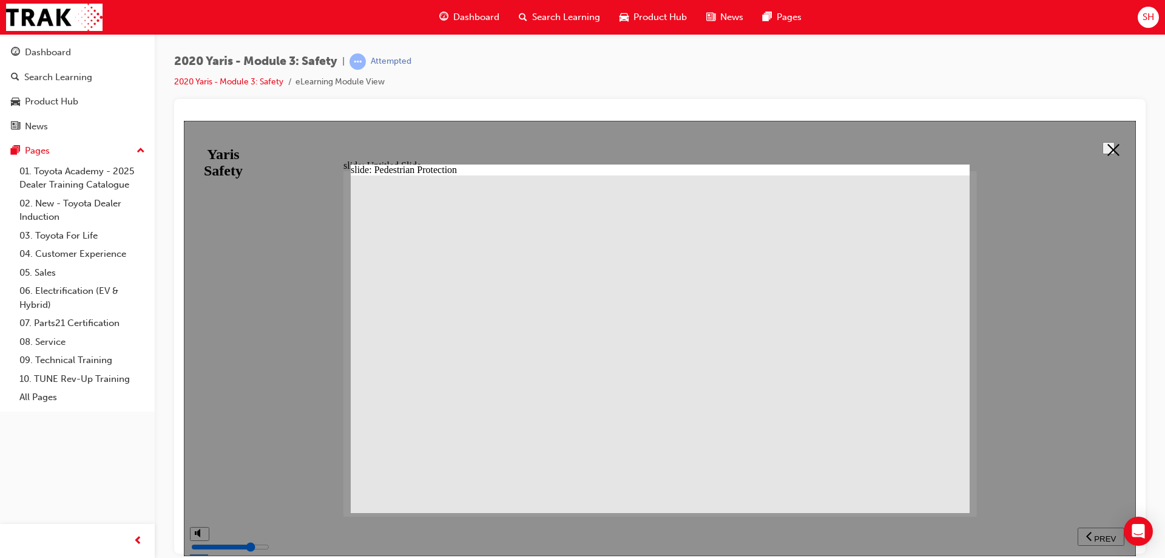
click at [1108, 144] on polygon at bounding box center [1114, 149] width 12 height 12
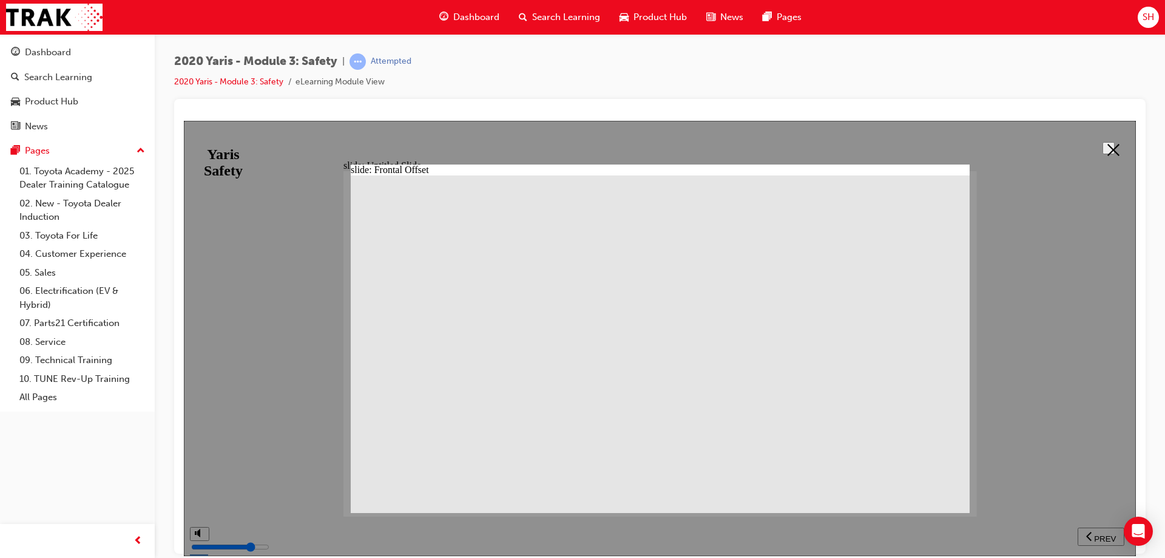
click at [1111, 147] on icon at bounding box center [1114, 149] width 12 height 12
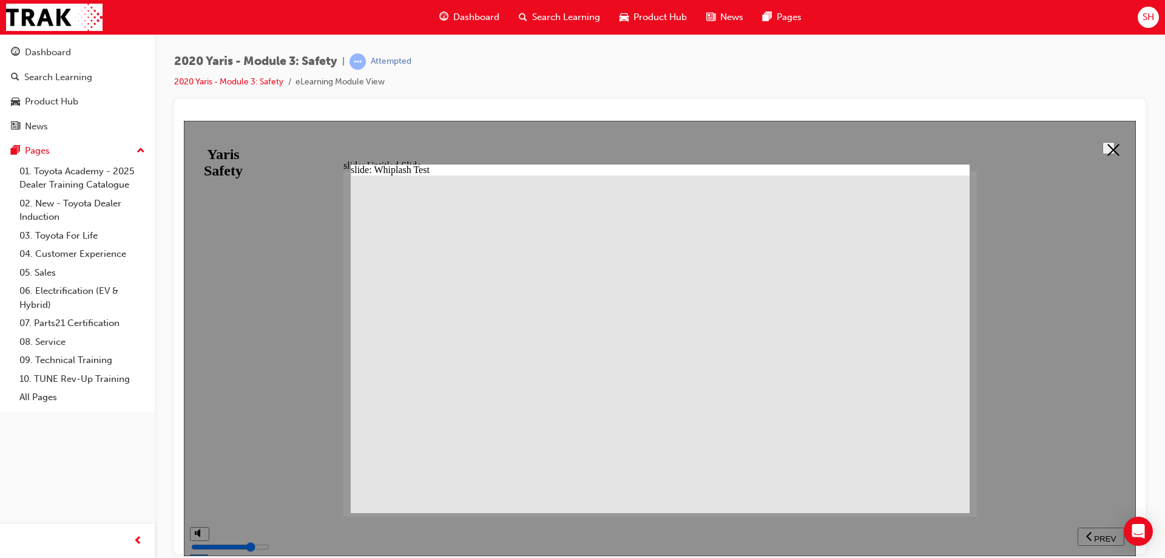
drag, startPoint x: 1104, startPoint y: 143, endPoint x: 1085, endPoint y: 174, distance: 36.7
click at [1108, 143] on polygon at bounding box center [1114, 149] width 12 height 12
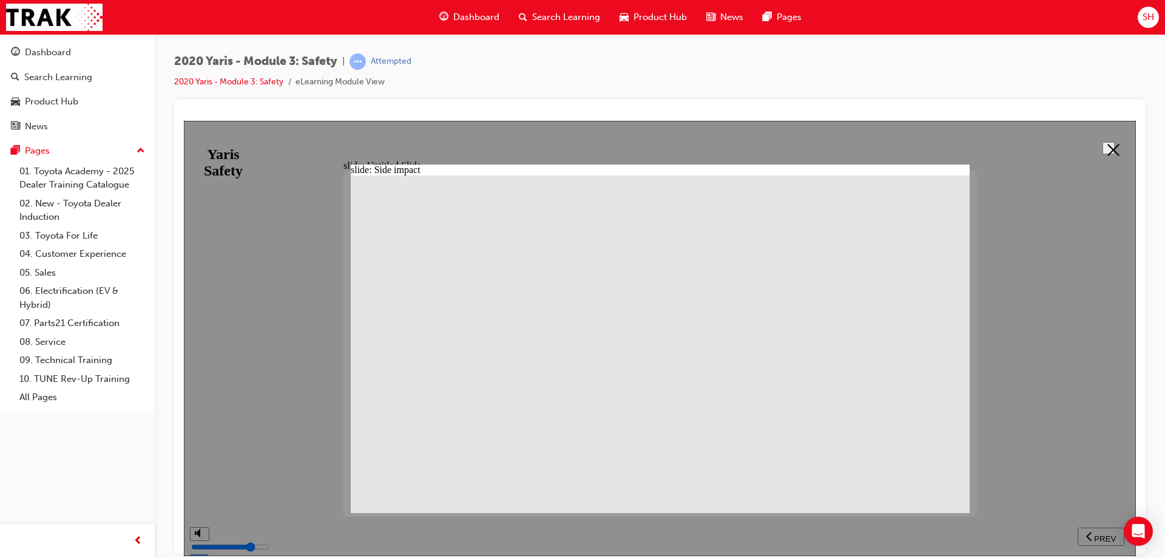
click at [1110, 146] on polygon at bounding box center [1114, 149] width 12 height 12
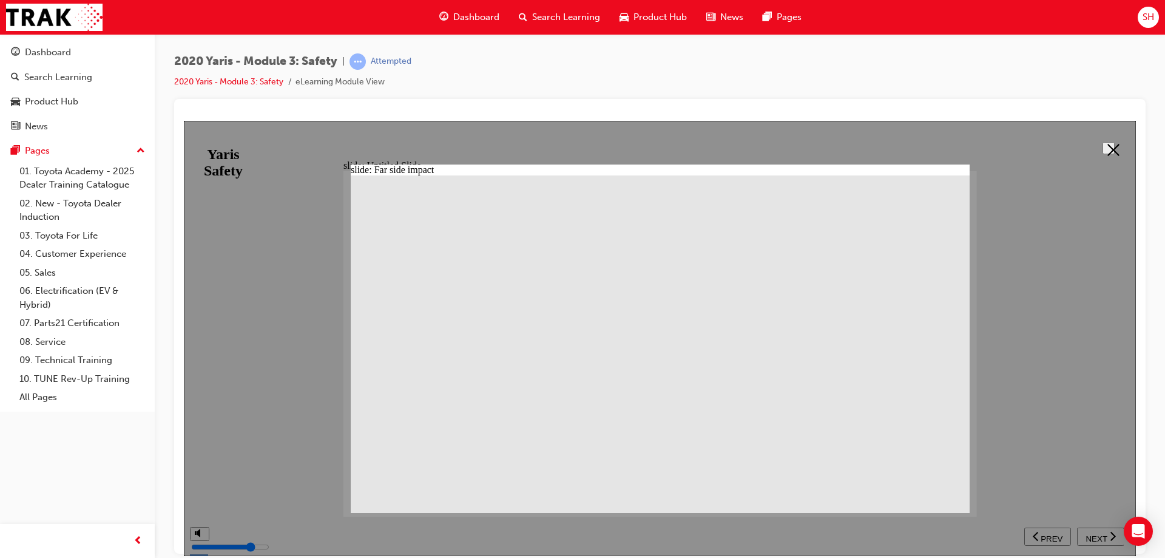
click at [1115, 143] on button at bounding box center [1109, 147] width 12 height 12
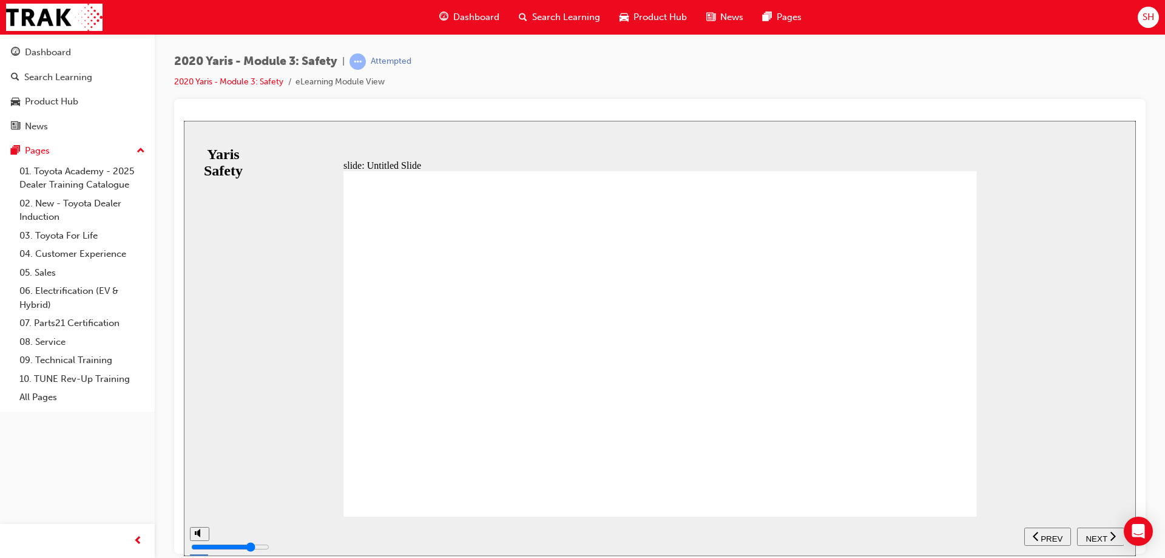
click at [1105, 537] on span "NEXT" at bounding box center [1096, 538] width 21 height 9
click at [1110, 535] on icon "next" at bounding box center [1113, 535] width 6 height 11
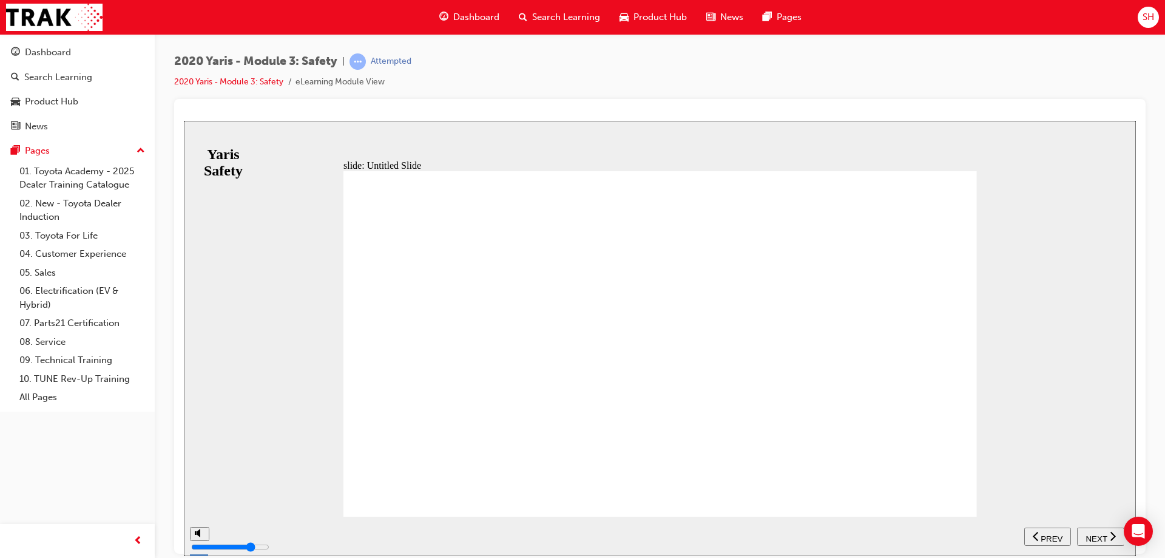
click at [1104, 538] on span "NEXT" at bounding box center [1096, 538] width 21 height 9
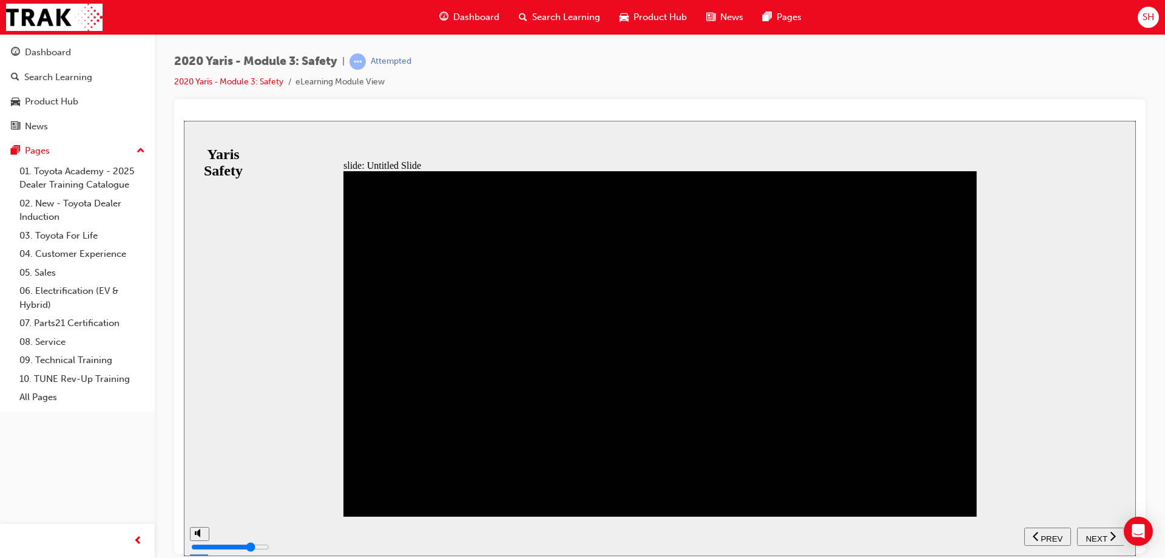
click at [1097, 534] on span "NEXT" at bounding box center [1096, 538] width 21 height 9
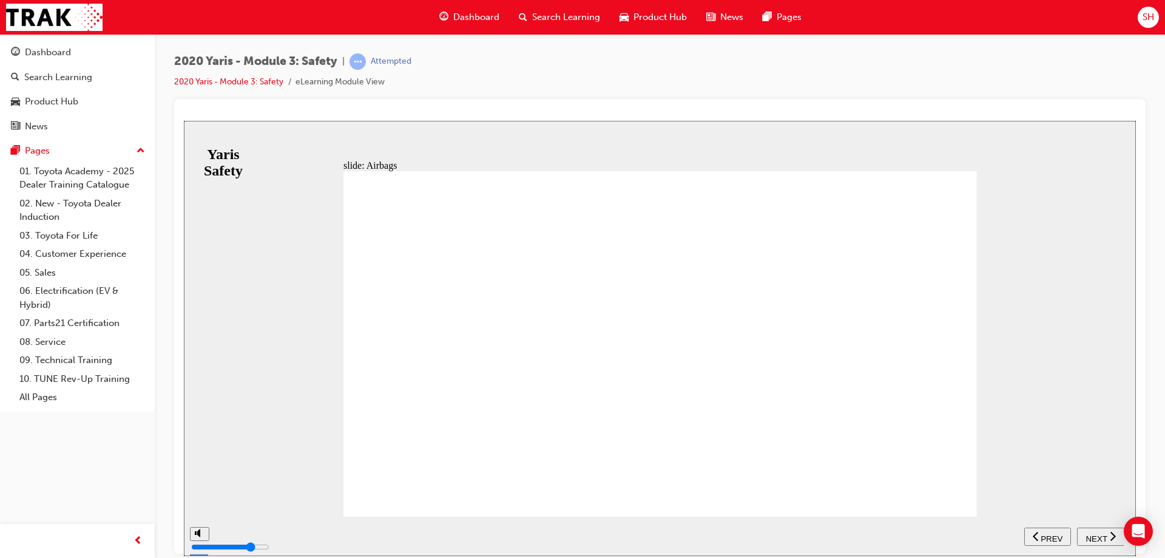
click at [1100, 316] on div "slide: Airbags Side airbags (x2) Helps reduce impact during a side collision. C…" at bounding box center [660, 337] width 952 height 435
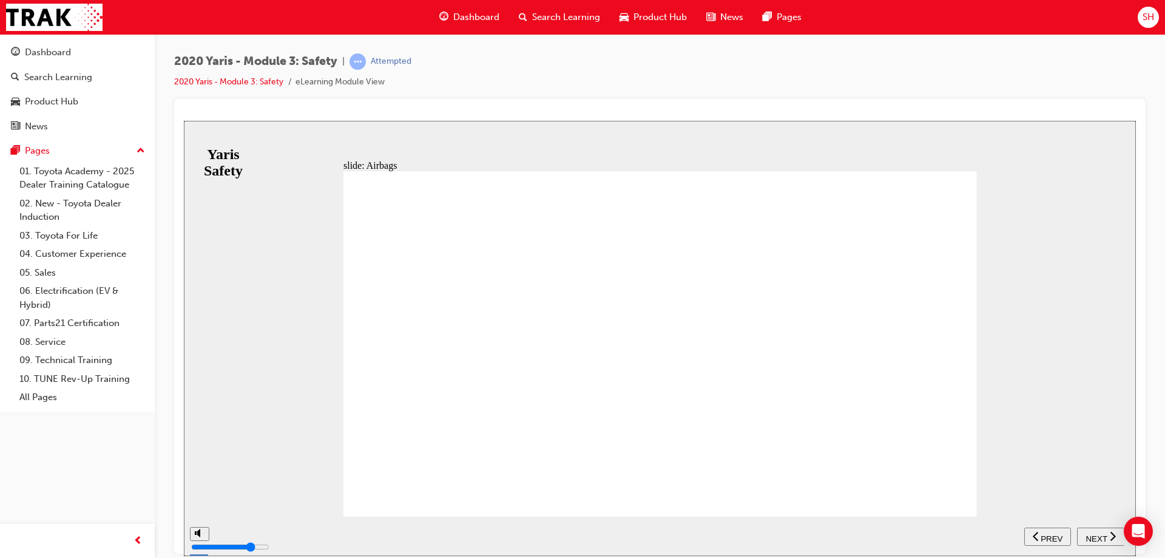
click at [1086, 534] on span "NEXT" at bounding box center [1096, 538] width 21 height 9
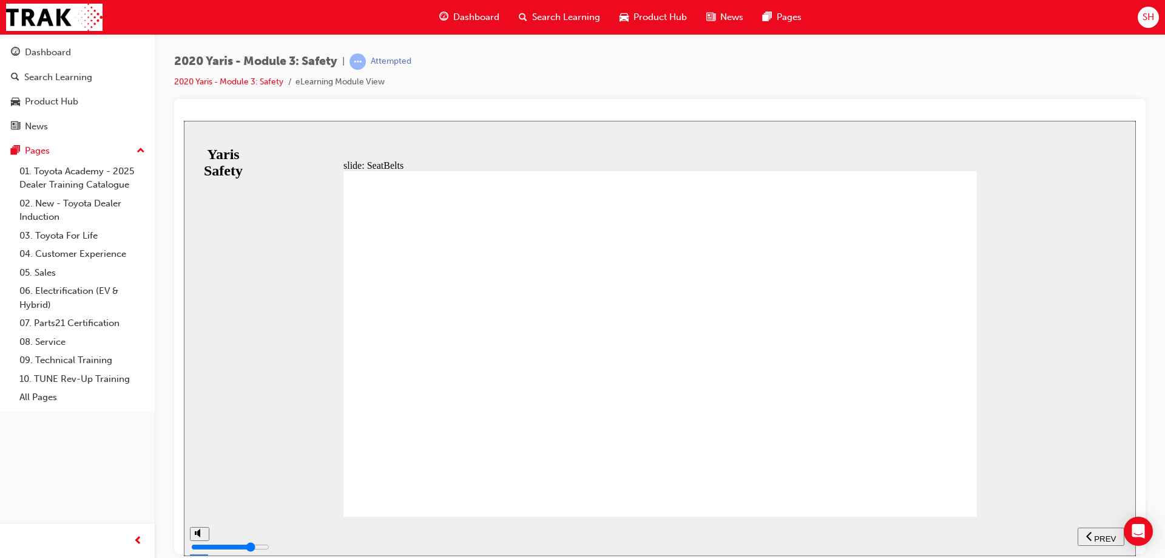
click at [1099, 529] on button "NEXT" at bounding box center [1100, 536] width 47 height 18
click at [1102, 534] on span "NEXT" at bounding box center [1096, 538] width 21 height 9
click at [1099, 537] on span "NEXT" at bounding box center [1096, 538] width 21 height 9
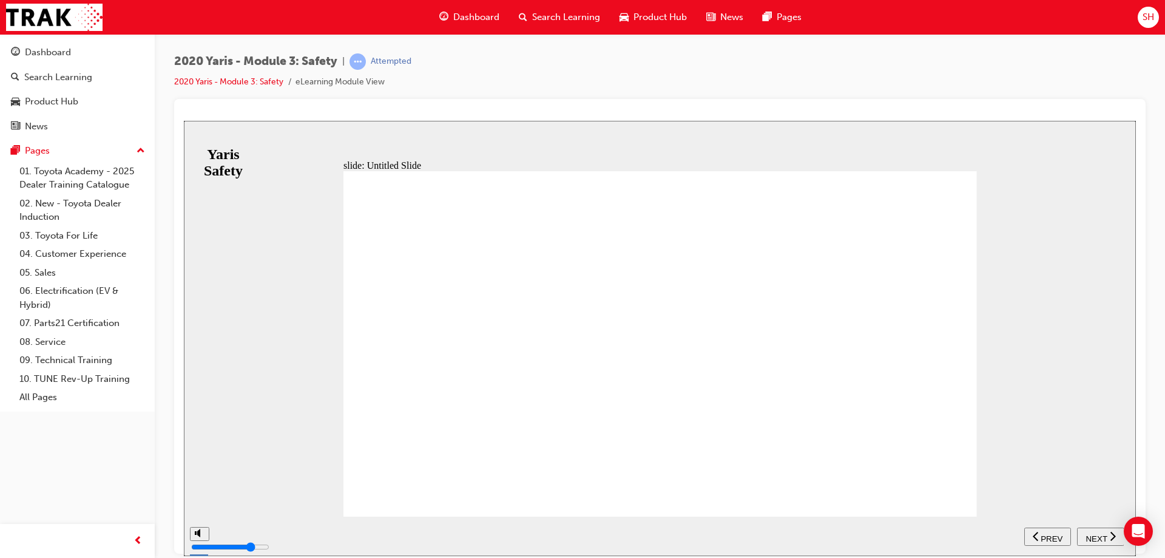
click at [1096, 540] on span "NEXT" at bounding box center [1096, 538] width 21 height 9
click at [1097, 534] on span "NEXT" at bounding box center [1096, 538] width 21 height 9
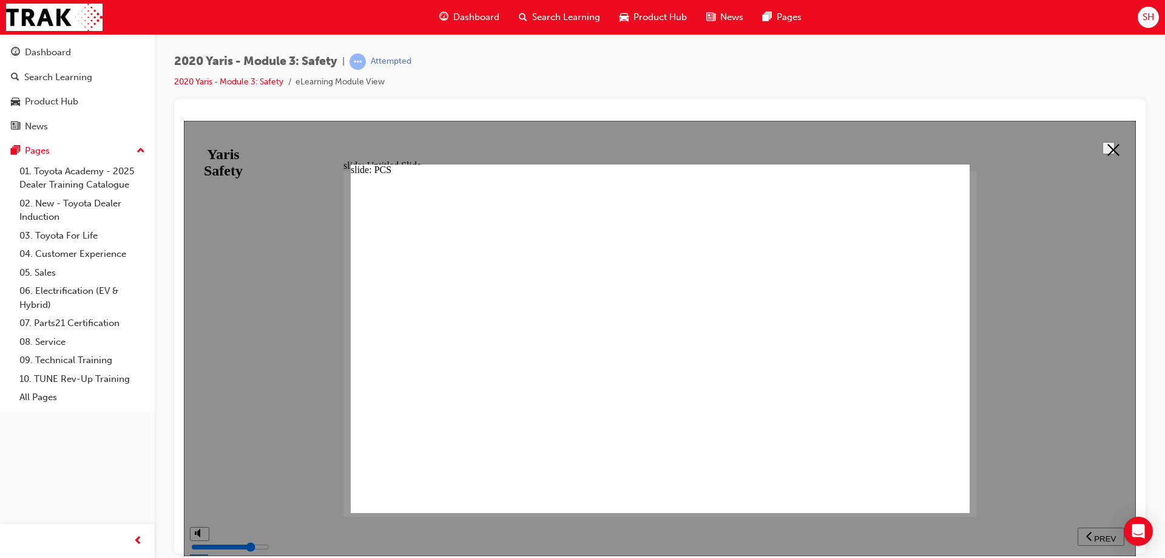
click at [1104, 141] on button at bounding box center [1109, 147] width 12 height 12
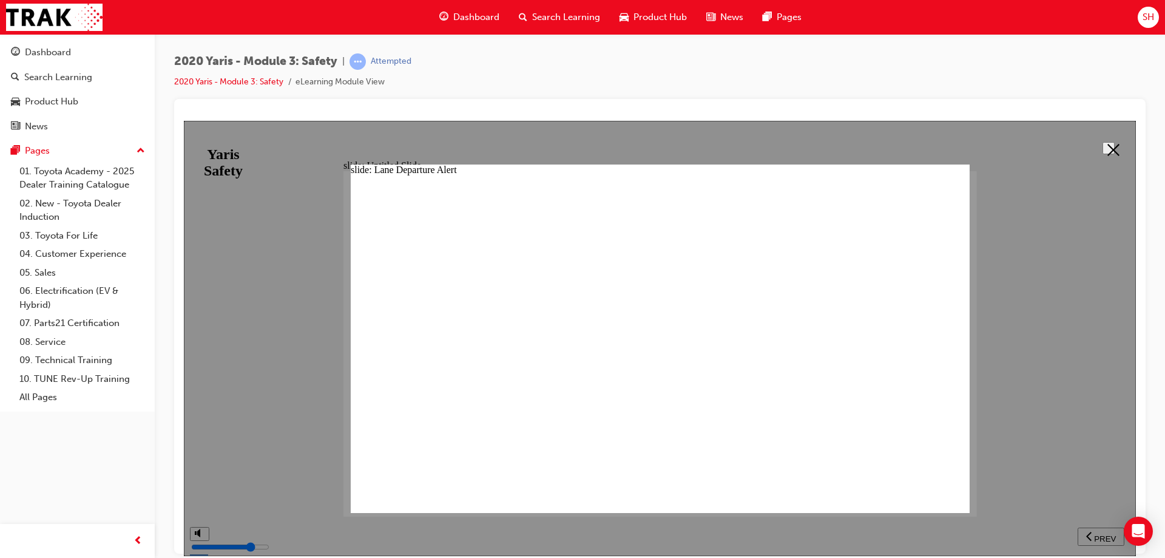
click at [1108, 149] on icon at bounding box center [1114, 149] width 12 height 12
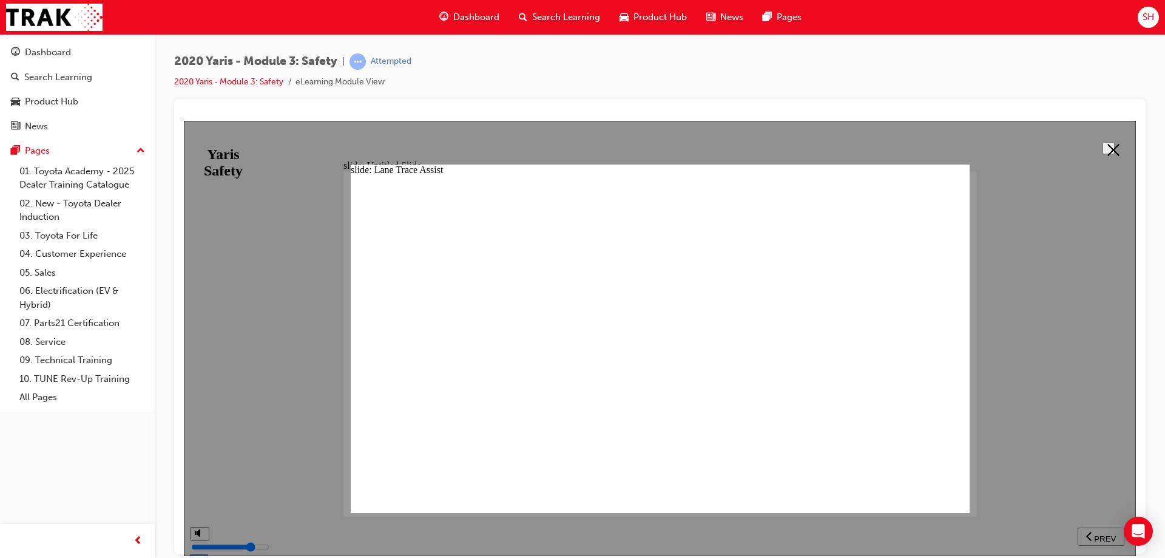
click at [1113, 147] on icon at bounding box center [1114, 149] width 12 height 12
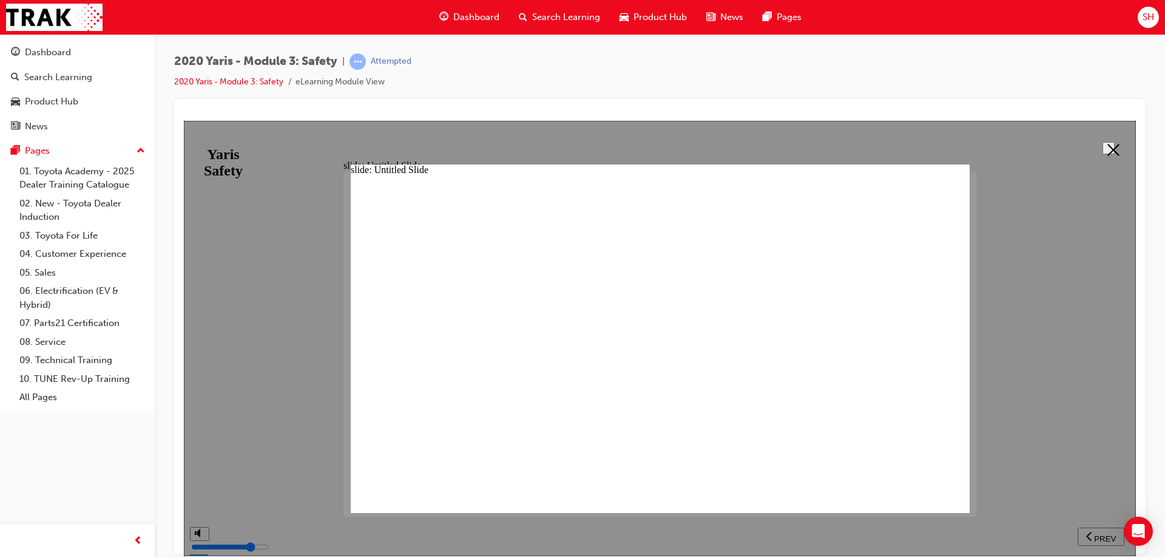
click at [1108, 149] on icon at bounding box center [1114, 149] width 12 height 12
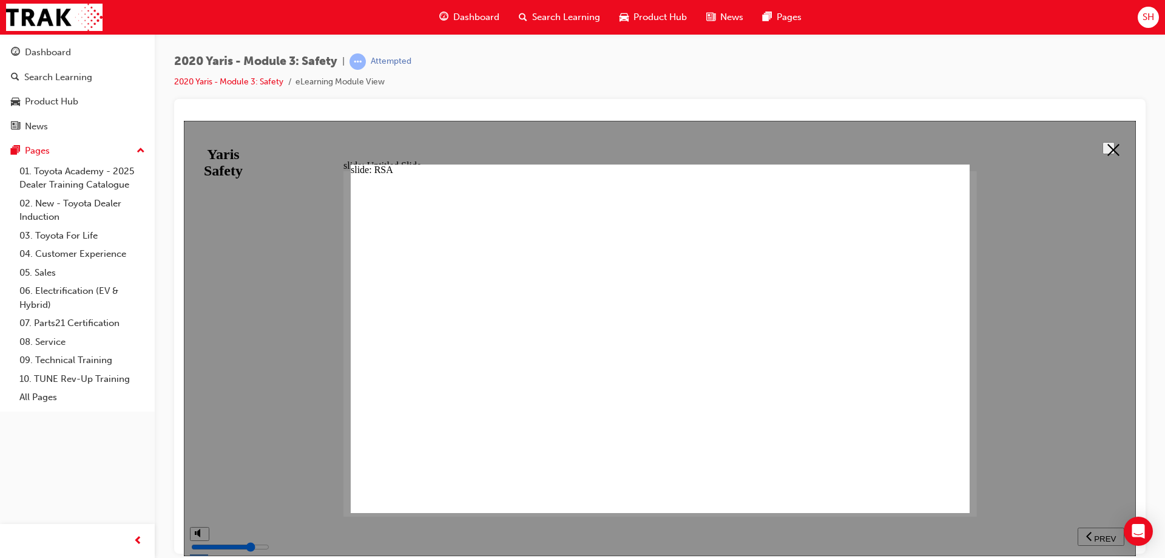
click at [1108, 146] on polygon at bounding box center [1114, 149] width 12 height 12
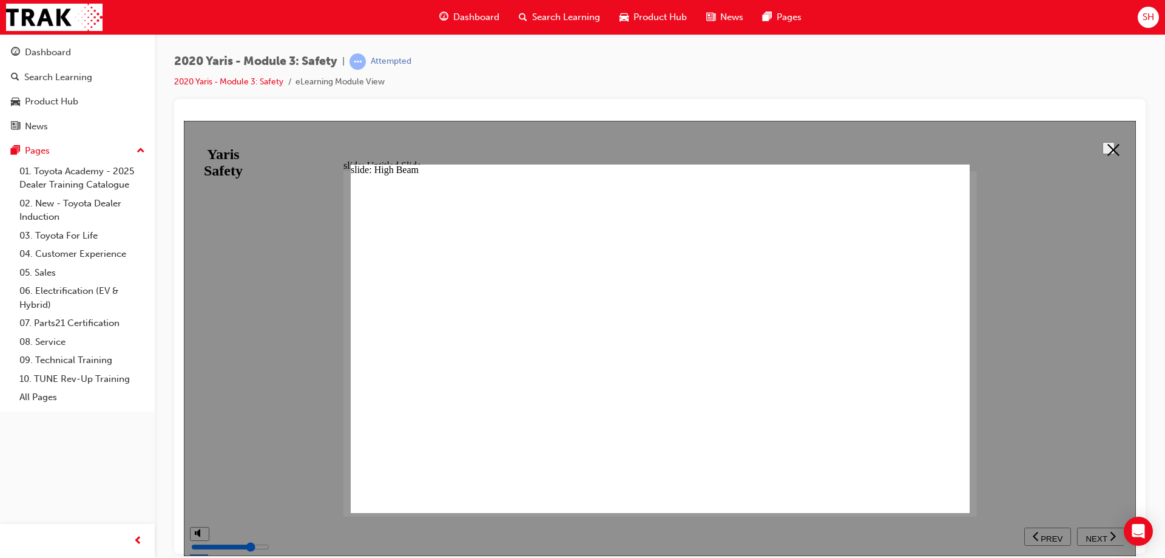
click at [1108, 149] on icon at bounding box center [1114, 149] width 12 height 12
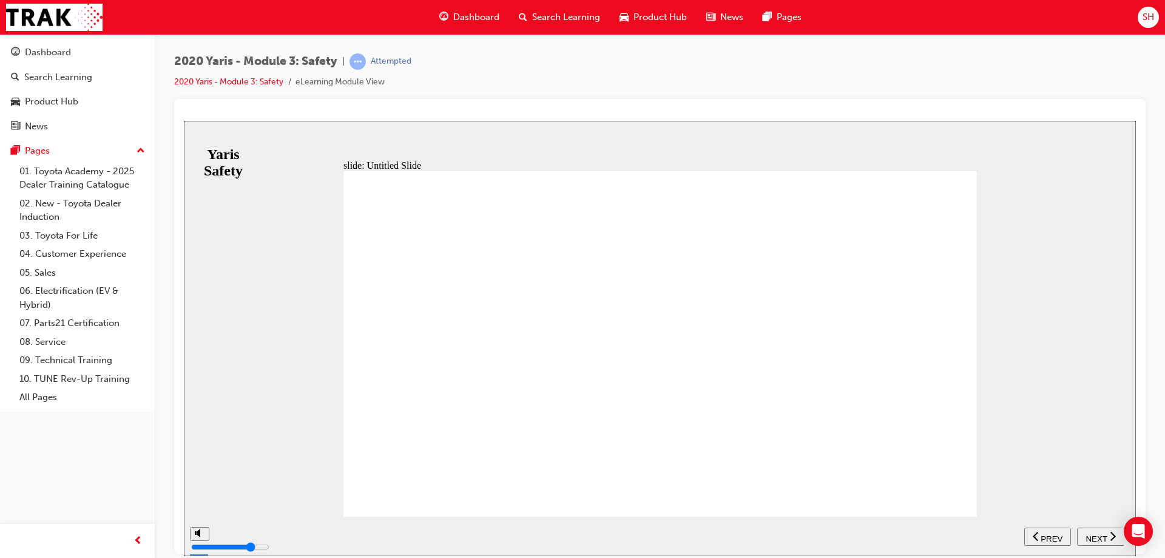
click at [1090, 535] on span "NEXT" at bounding box center [1096, 538] width 21 height 9
click at [1086, 534] on span "NEXT" at bounding box center [1096, 538] width 21 height 9
click at [1110, 529] on button "NEXT" at bounding box center [1100, 536] width 47 height 18
click at [1102, 534] on span "NEXT" at bounding box center [1096, 538] width 21 height 9
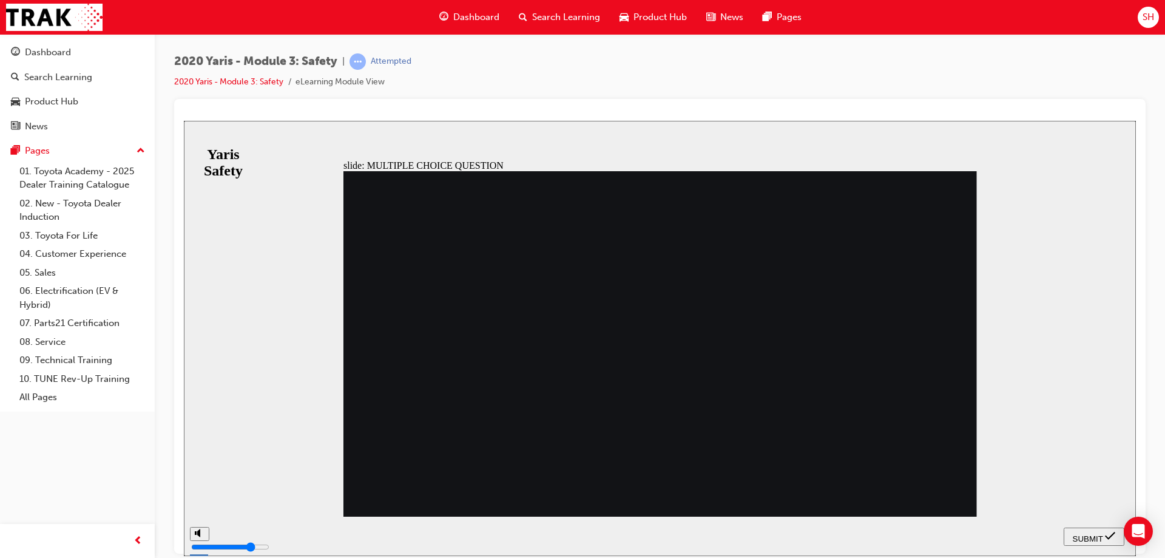
radio input "true"
click at [1073, 528] on button "SUBMIT" at bounding box center [1094, 536] width 61 height 18
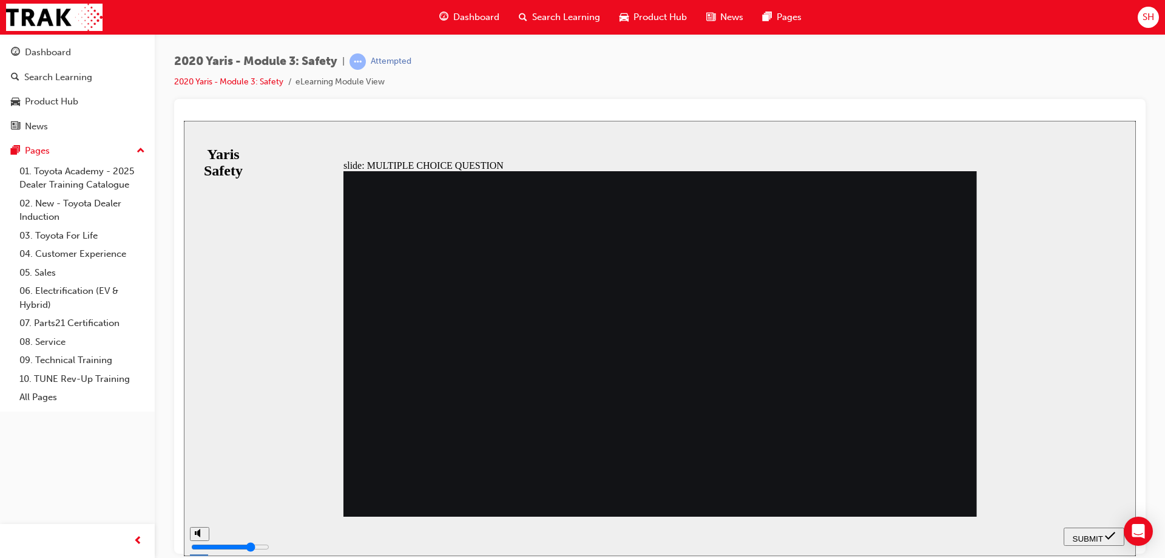
radio input "true"
click at [1082, 535] on span "SUBMIT" at bounding box center [1088, 538] width 30 height 9
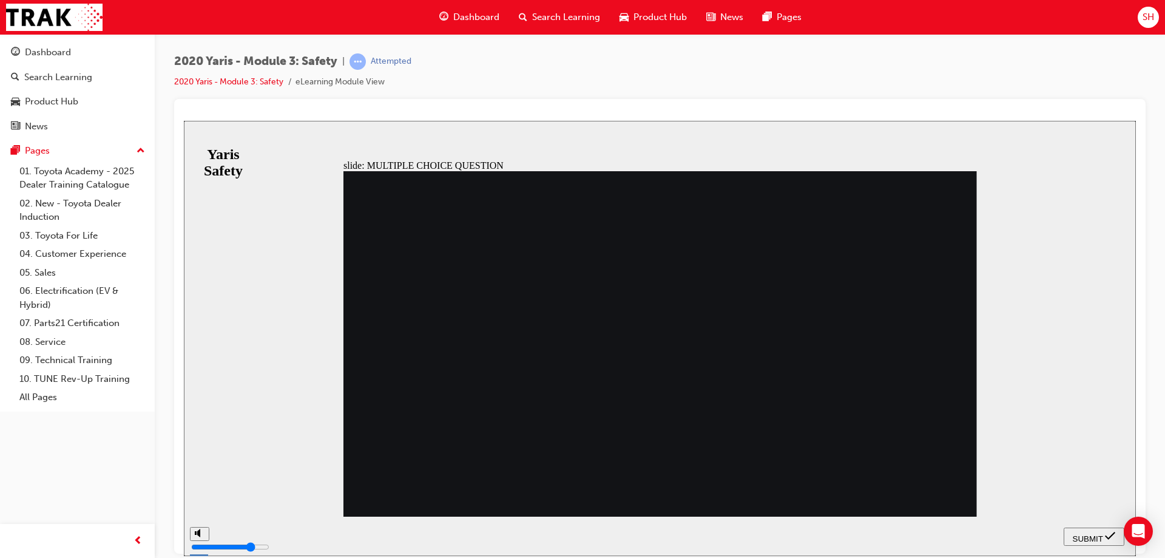
radio input "true"
click at [1081, 534] on span "SUBMIT" at bounding box center [1088, 538] width 30 height 9
radio input "true"
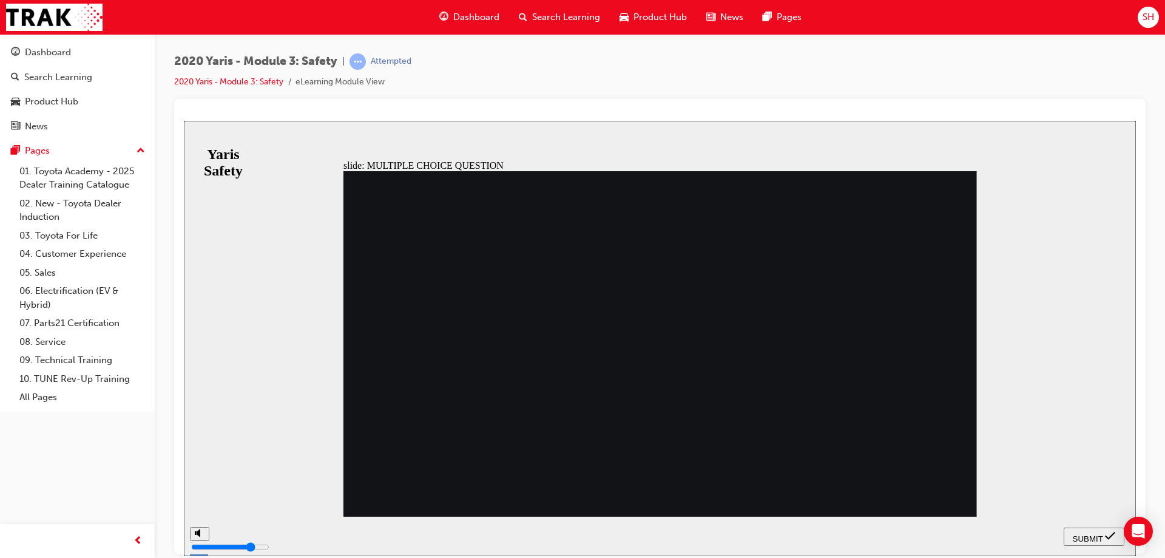
click at [1088, 534] on span "SUBMIT" at bounding box center [1088, 538] width 30 height 9
radio input "true"
click at [1109, 532] on icon "submit" at bounding box center [1110, 535] width 10 height 11
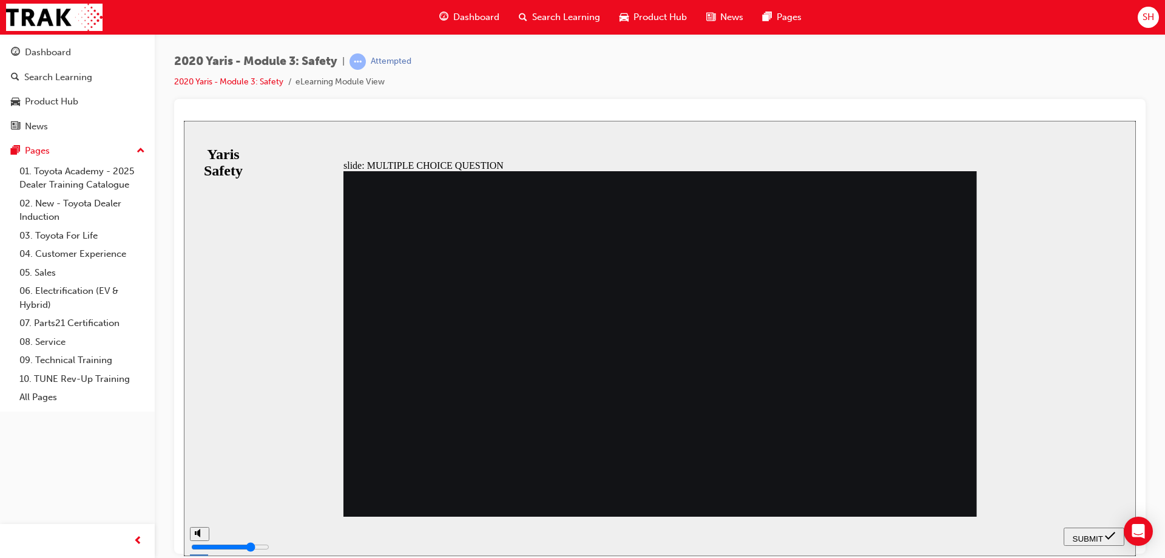
checkbox input "true"
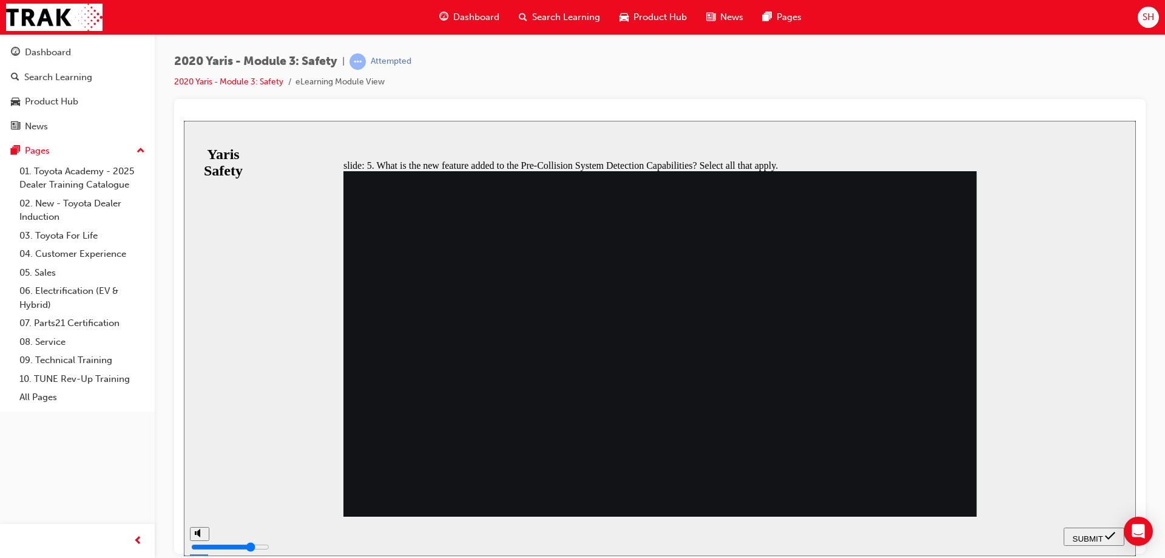
checkbox input "true"
click at [1090, 542] on button "SUBMIT" at bounding box center [1094, 536] width 61 height 18
drag, startPoint x: 395, startPoint y: 435, endPoint x: 398, endPoint y: 446, distance: 11.9
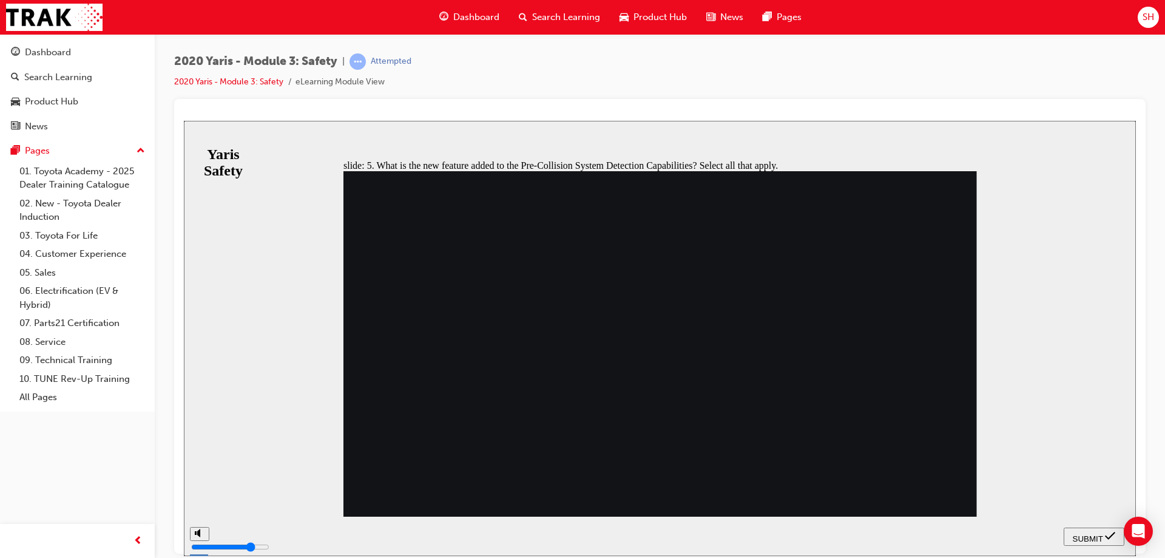
checkbox input "true"
click at [1093, 534] on span "SUBMIT" at bounding box center [1088, 538] width 30 height 9
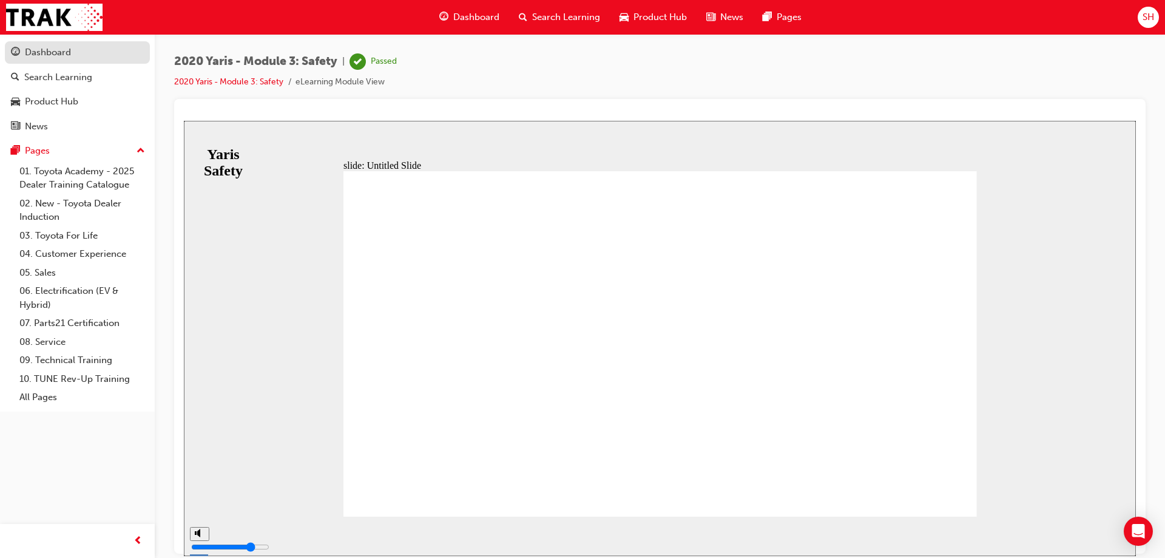
click at [51, 53] on div "Dashboard" at bounding box center [48, 53] width 46 height 14
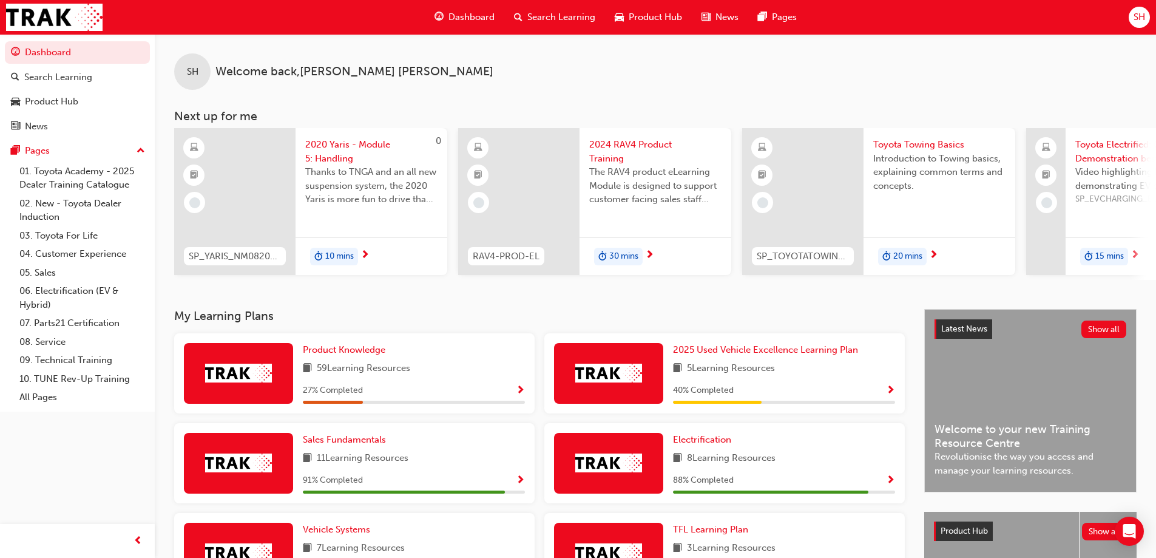
click at [345, 151] on span "2020 Yaris - Module 5: Handling" at bounding box center [371, 151] width 132 height 27
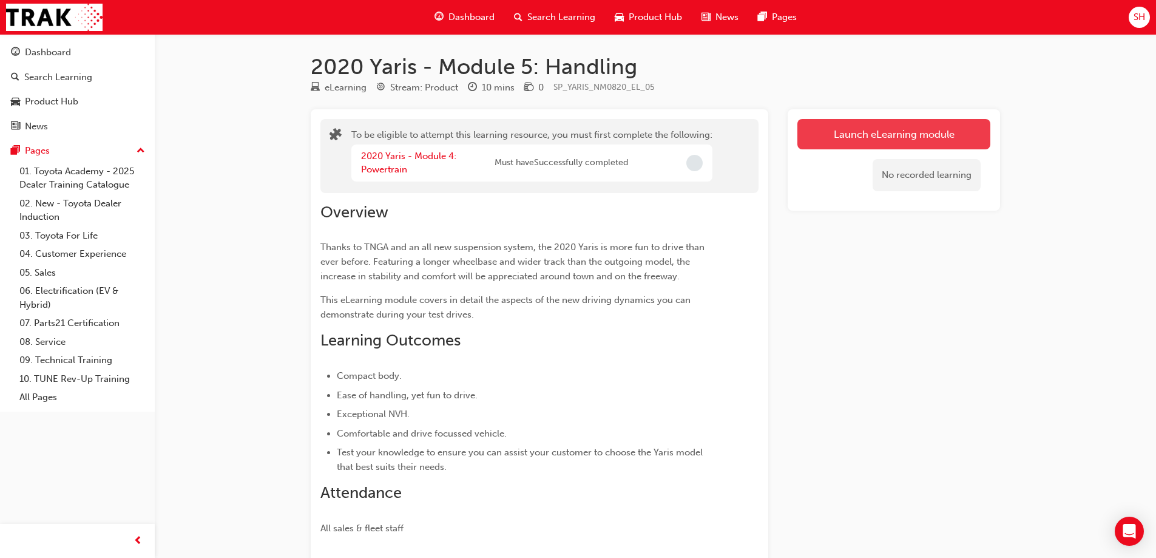
click at [900, 134] on button "Launch eLearning module" at bounding box center [894, 134] width 193 height 30
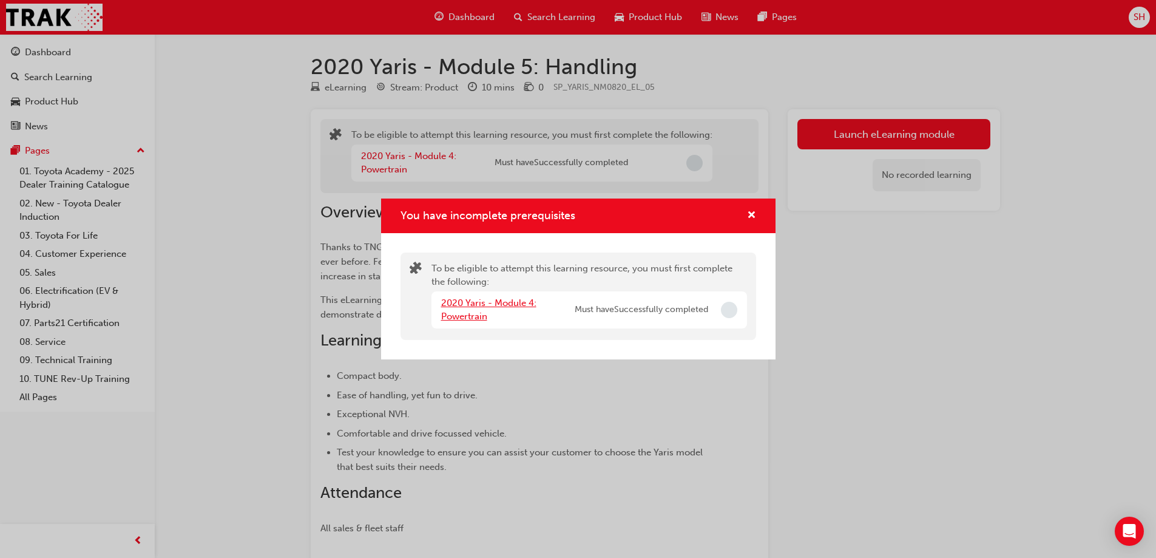
click at [521, 302] on link "2020 Yaris - Module 4: Powertrain" at bounding box center [488, 309] width 95 height 25
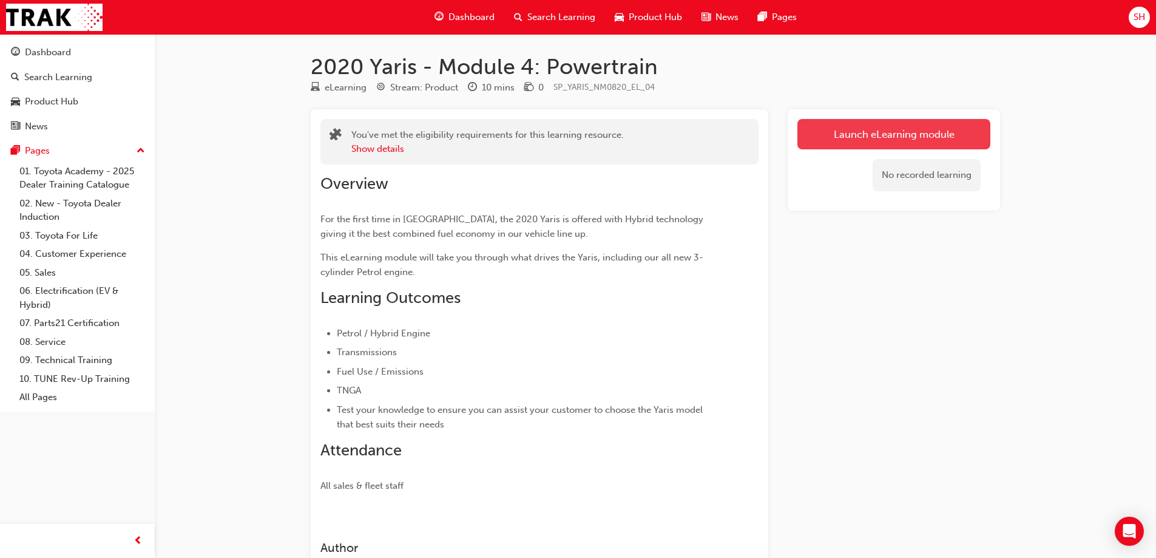
click at [867, 121] on link "Launch eLearning module" at bounding box center [894, 134] width 193 height 30
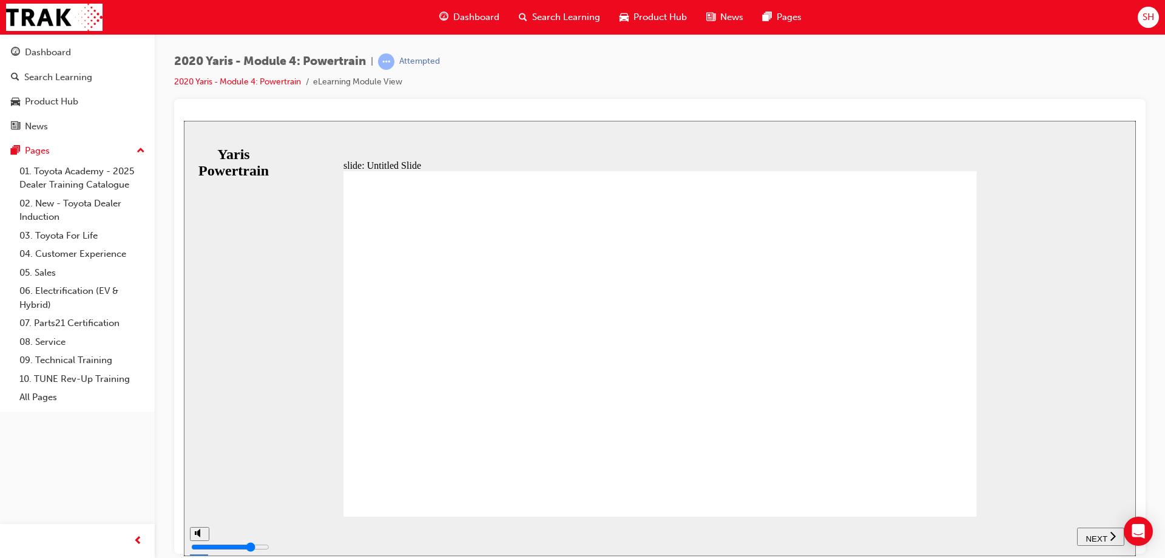
click at [1100, 534] on span "NEXT" at bounding box center [1096, 538] width 21 height 9
click at [1102, 535] on span "NEXT" at bounding box center [1096, 538] width 21 height 9
click at [1097, 537] on span "NEXT" at bounding box center [1102, 538] width 21 height 9
click at [1094, 534] on span "NEXT" at bounding box center [1096, 538] width 21 height 9
click at [1103, 534] on span "NEXT" at bounding box center [1096, 538] width 21 height 9
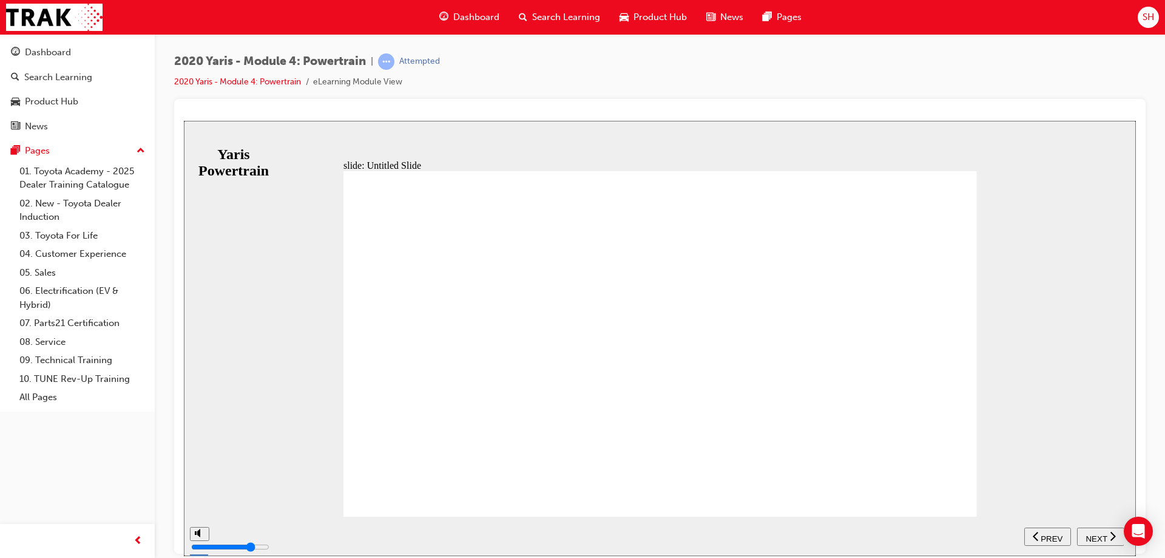
click at [1093, 530] on div "NEXT" at bounding box center [1101, 536] width 38 height 13
click at [1103, 535] on span "NEXT" at bounding box center [1096, 538] width 21 height 9
click at [1103, 535] on span "NEXT" at bounding box center [1102, 538] width 21 height 9
click at [1105, 539] on span "NEXT" at bounding box center [1096, 538] width 21 height 9
click at [1106, 534] on span "NEXT" at bounding box center [1096, 538] width 21 height 9
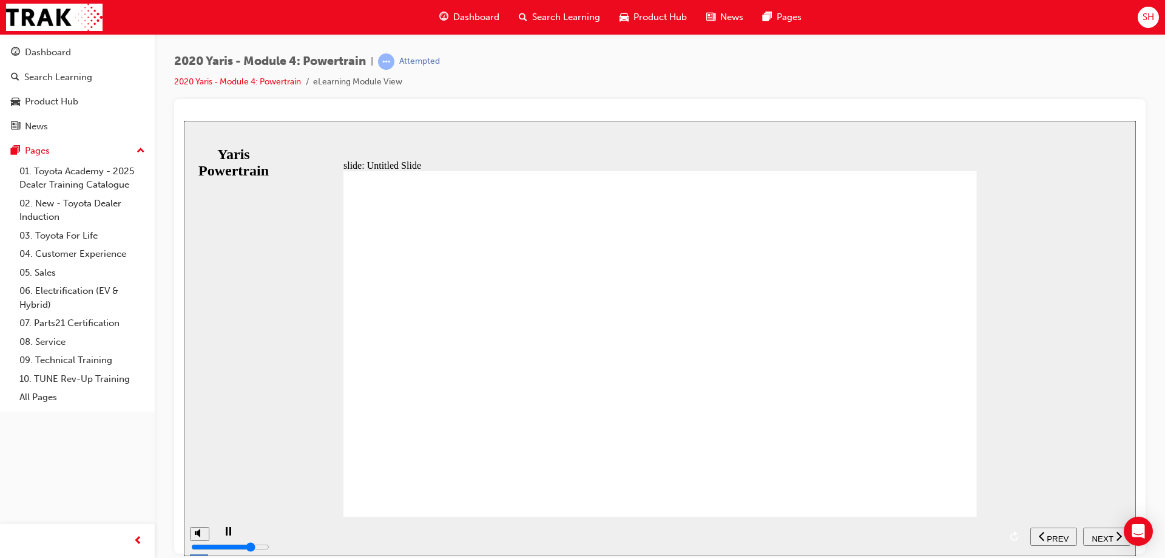
click at [1106, 534] on span "NEXT" at bounding box center [1102, 538] width 21 height 9
click at [1106, 534] on span "NEXT" at bounding box center [1096, 538] width 21 height 9
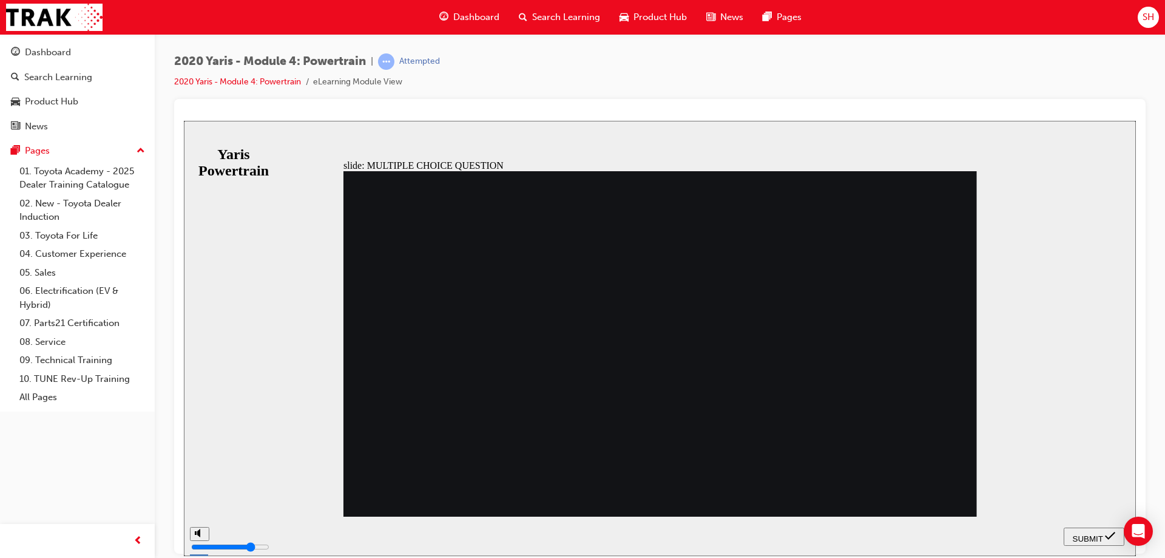
radio input "true"
click at [1093, 534] on span "SUBMIT" at bounding box center [1088, 538] width 30 height 9
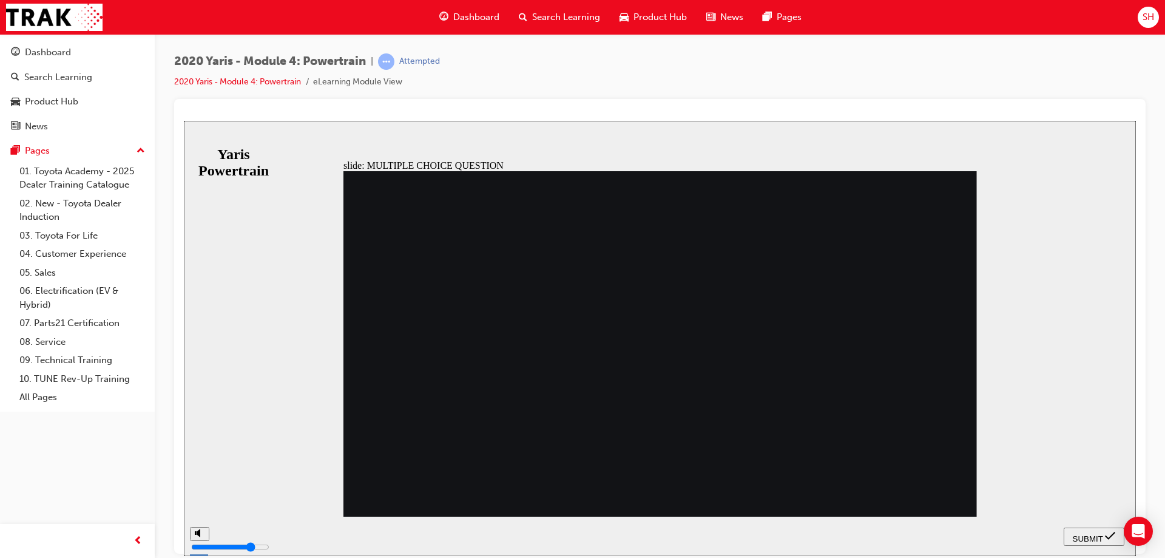
click at [1103, 531] on div "SUBMIT" at bounding box center [1094, 536] width 51 height 13
radio input "false"
radio input "true"
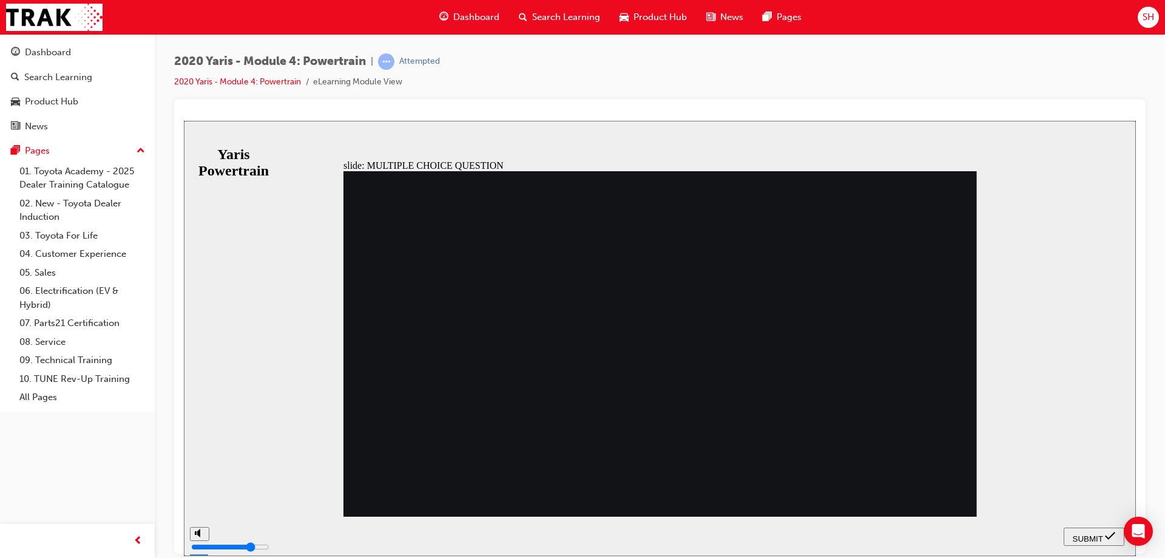
click at [1089, 534] on span "SUBMIT" at bounding box center [1088, 538] width 30 height 9
click at [1078, 534] on span "SUBMIT" at bounding box center [1088, 538] width 30 height 9
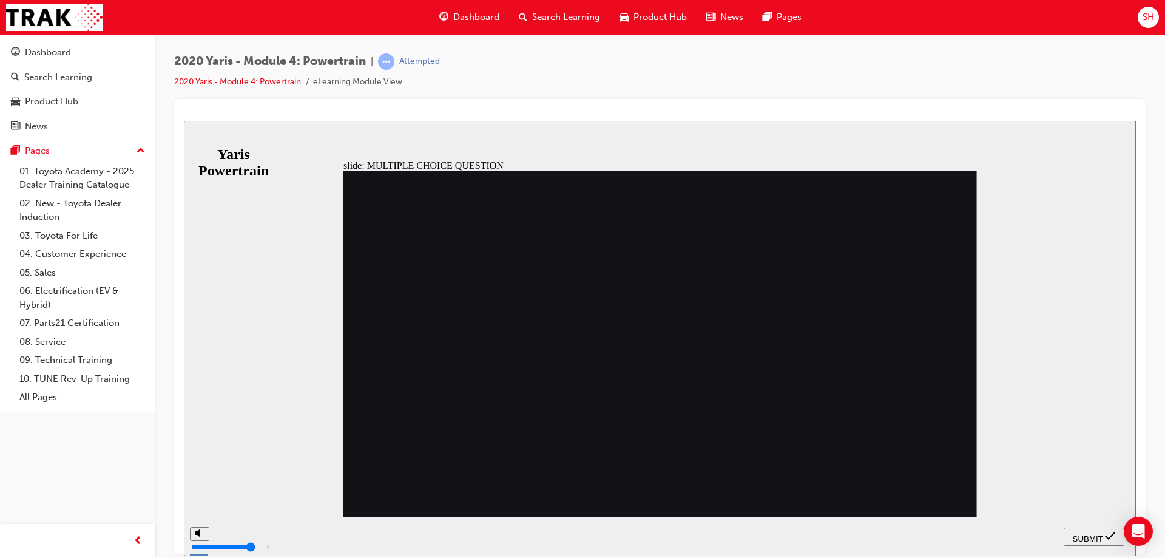
radio input "false"
radio input "true"
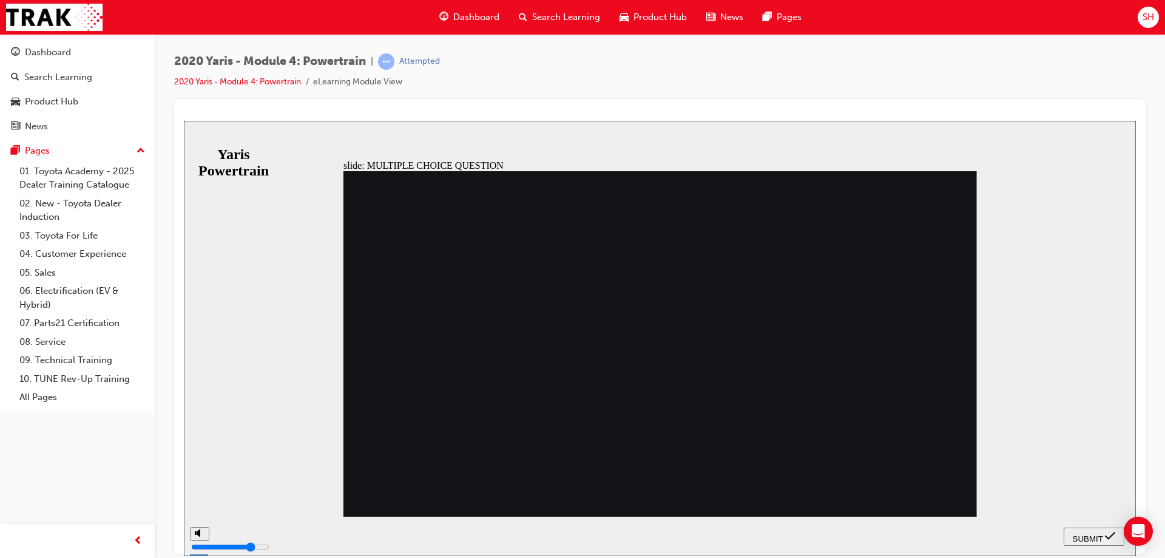
click at [1102, 537] on span "SUBMIT" at bounding box center [1088, 538] width 30 height 9
radio input "true"
click at [1100, 535] on span "SUBMIT" at bounding box center [1088, 538] width 30 height 9
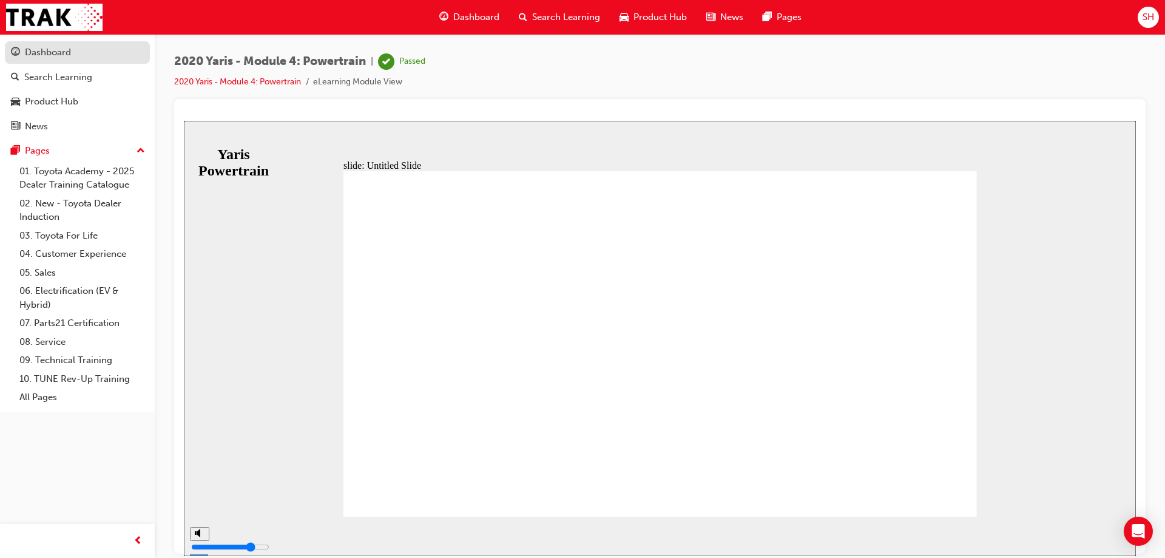
click at [47, 52] on div "Dashboard" at bounding box center [48, 53] width 46 height 14
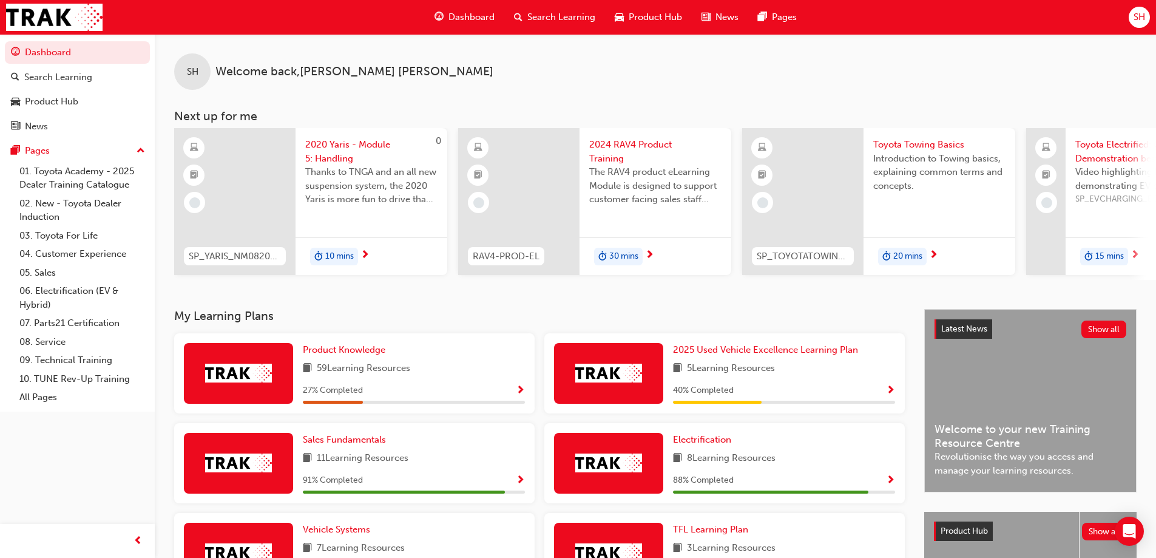
click at [347, 152] on span "2020 Yaris - Module 5: Handling" at bounding box center [371, 151] width 132 height 27
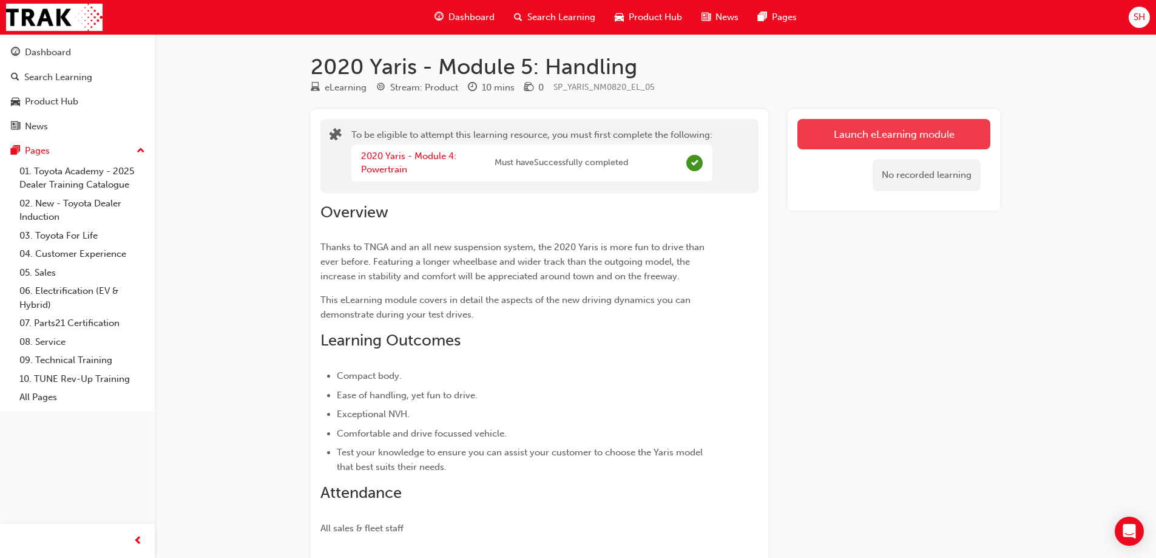
click at [900, 133] on button "Launch eLearning module" at bounding box center [894, 134] width 193 height 30
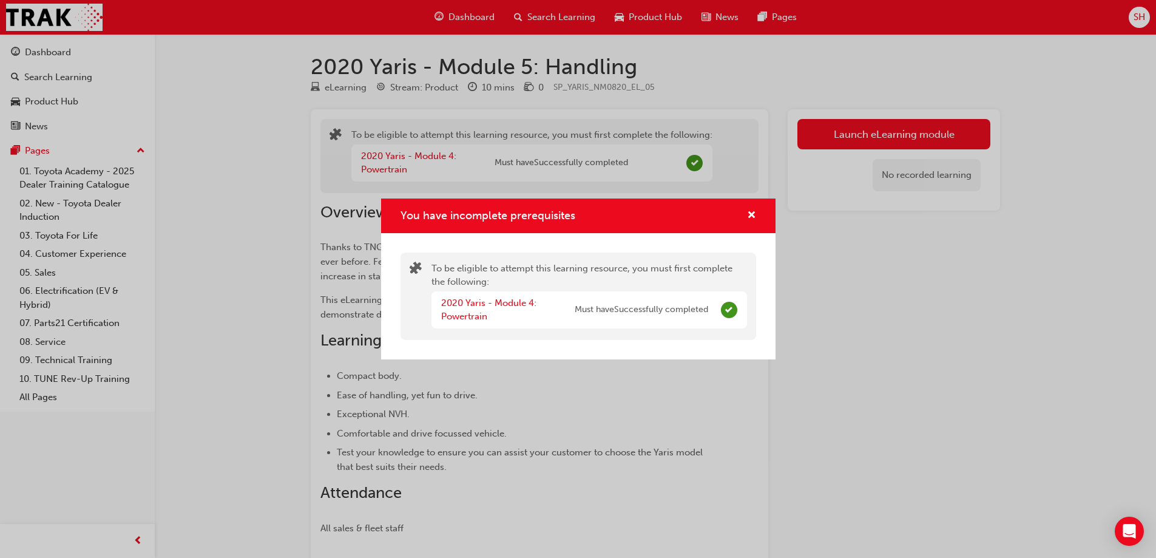
click at [900, 313] on div "You have incomplete prerequisites To be eligible to attempt this learning resou…" at bounding box center [578, 279] width 1156 height 558
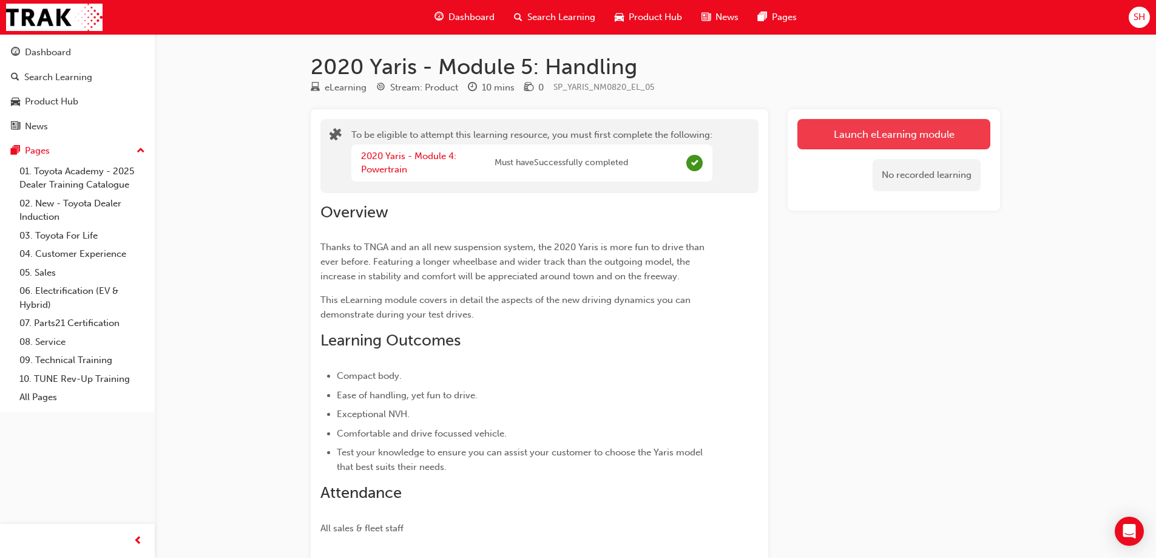
click at [875, 135] on button "Launch eLearning module" at bounding box center [894, 134] width 193 height 30
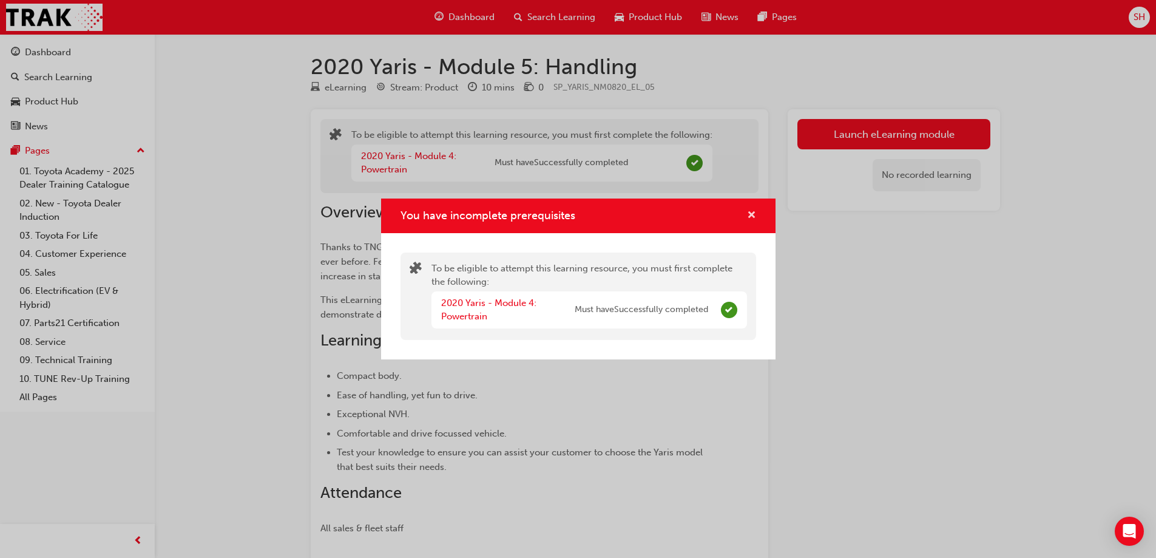
click at [748, 213] on span "cross-icon" at bounding box center [751, 216] width 9 height 11
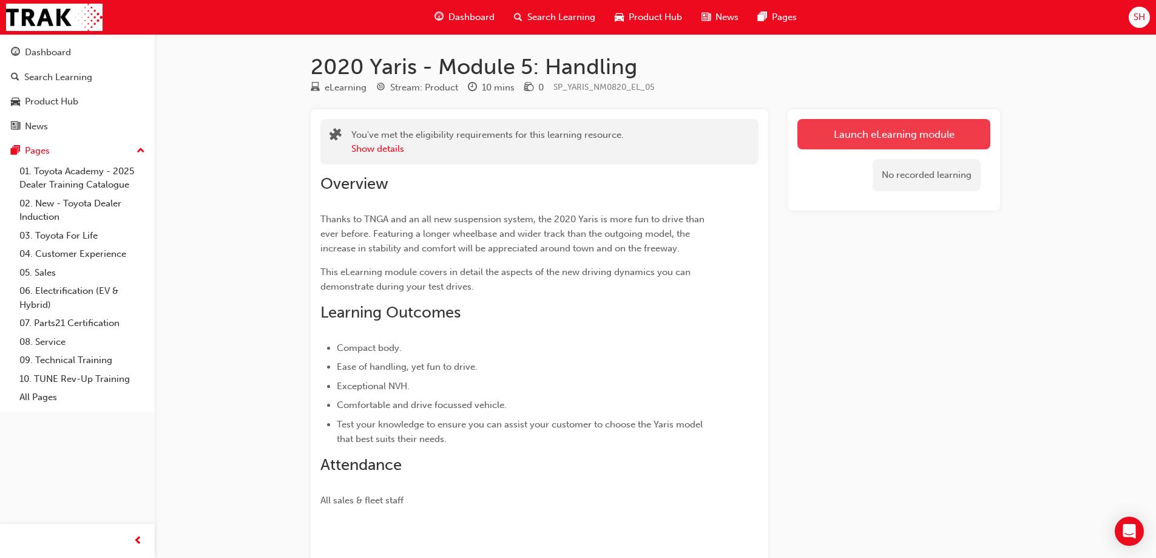
click at [854, 127] on link "Launch eLearning module" at bounding box center [894, 134] width 193 height 30
